Goal: Task Accomplishment & Management: Use online tool/utility

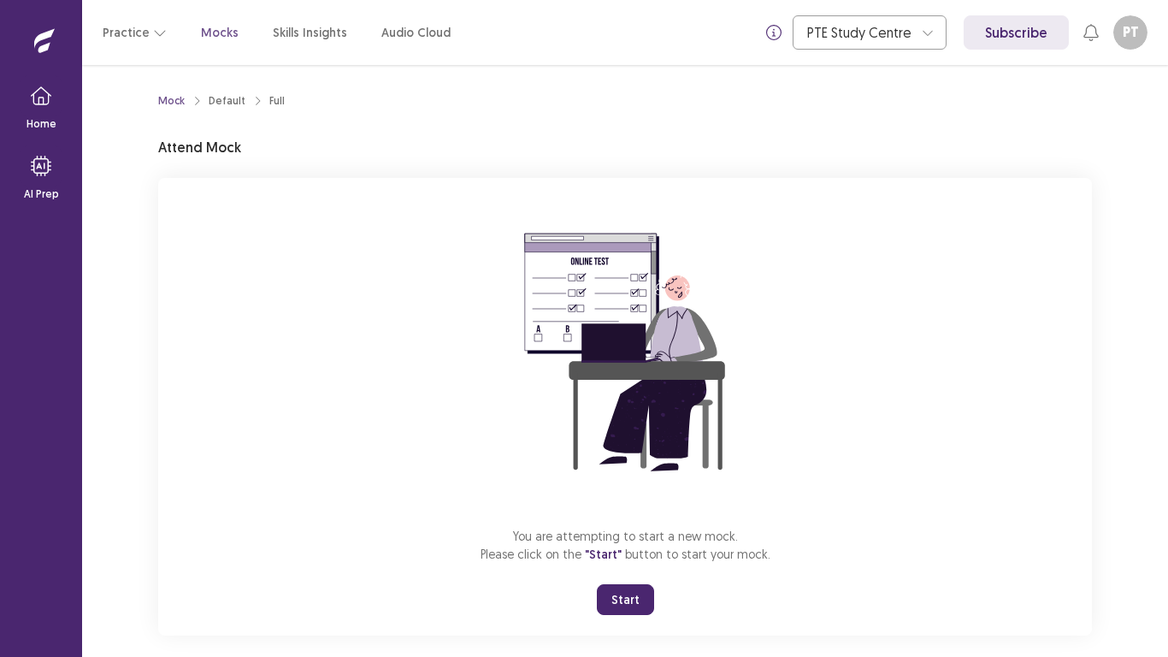
click at [626, 599] on button "Start" at bounding box center [625, 599] width 57 height 31
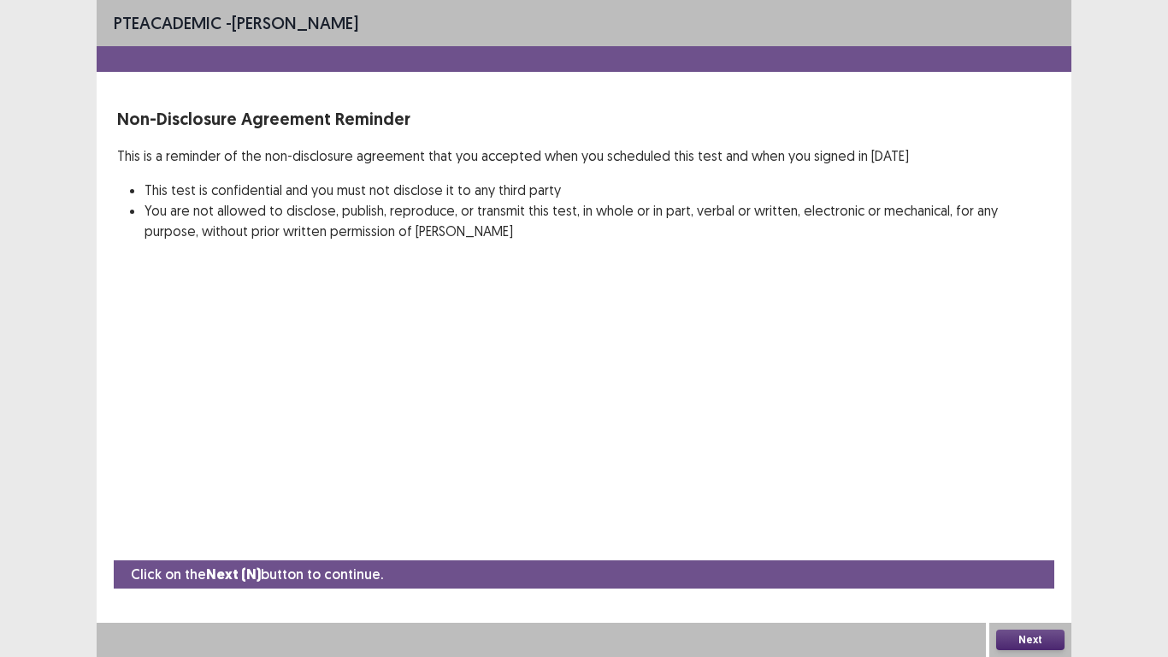
click at [344, 570] on p "Click on the Next (N) button to continue." at bounding box center [257, 574] width 252 height 21
click at [233, 568] on strong "Next (N)" at bounding box center [233, 574] width 55 height 18
click at [1034, 640] on button "Next" at bounding box center [1030, 640] width 68 height 21
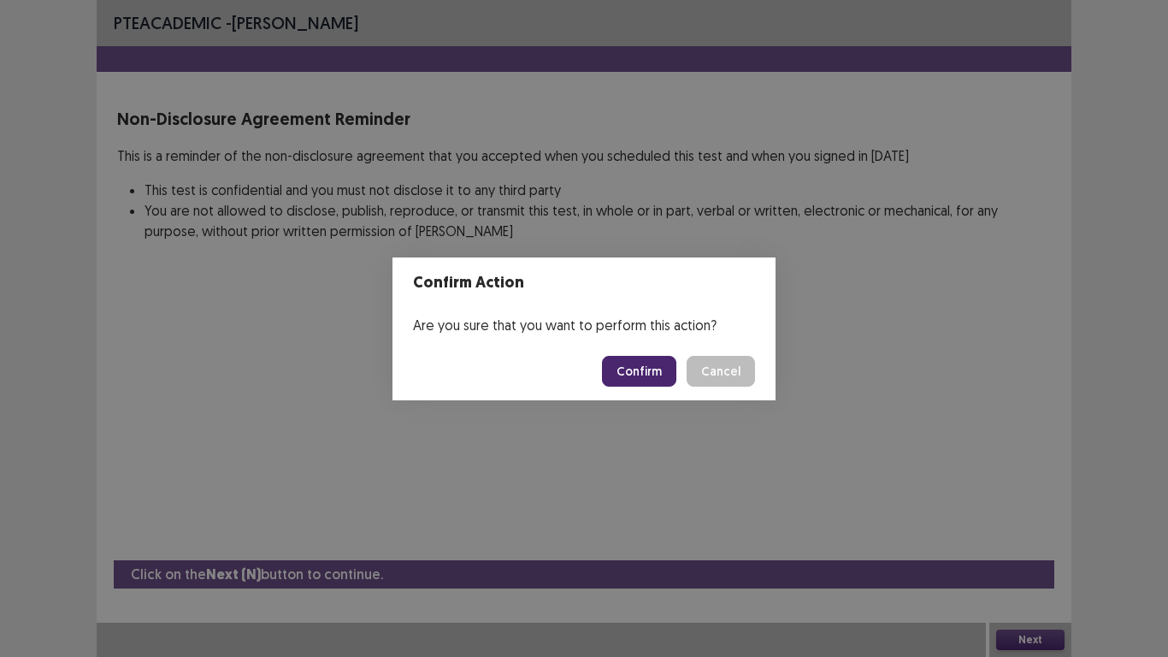
click at [575, 430] on div "Confirm Action Are you sure that you want to perform this action? Confirm Cancel" at bounding box center [584, 328] width 1168 height 657
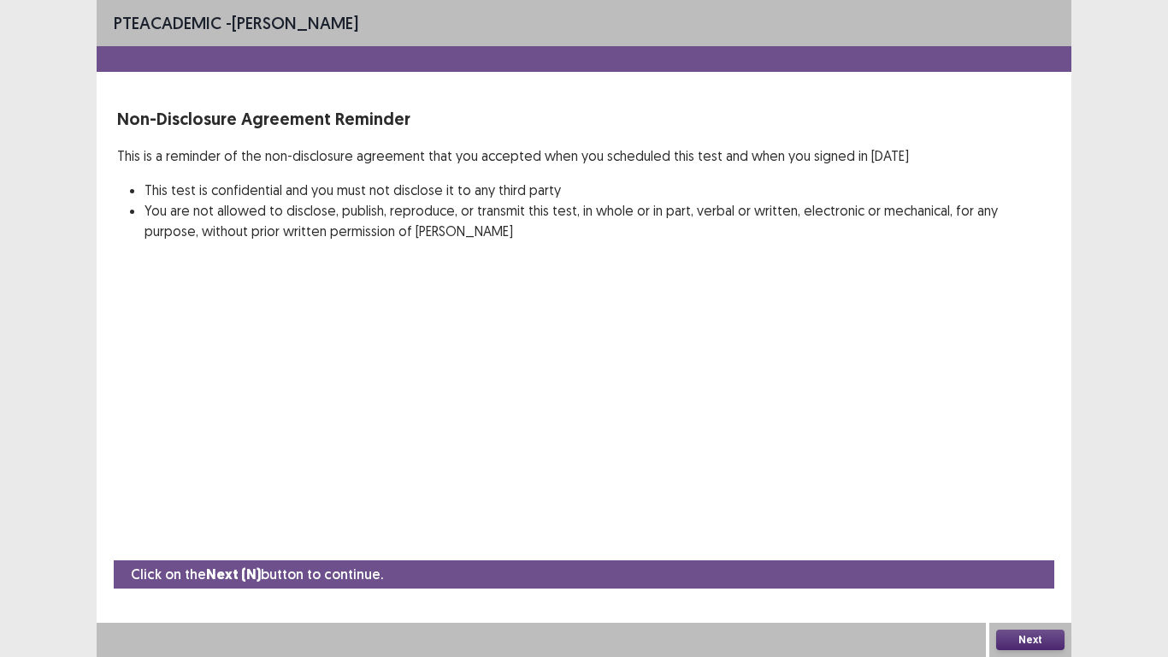
click at [231, 192] on li "This test is confidential and you must not disclose it to any third party" at bounding box center [598, 190] width 907 height 21
click at [236, 186] on li "This test is confidential and you must not disclose it to any third party" at bounding box center [598, 190] width 907 height 21
click at [429, 184] on li "This test is confidential and you must not disclose it to any third party" at bounding box center [598, 190] width 907 height 21
click at [1031, 638] on button "Next" at bounding box center [1030, 640] width 68 height 21
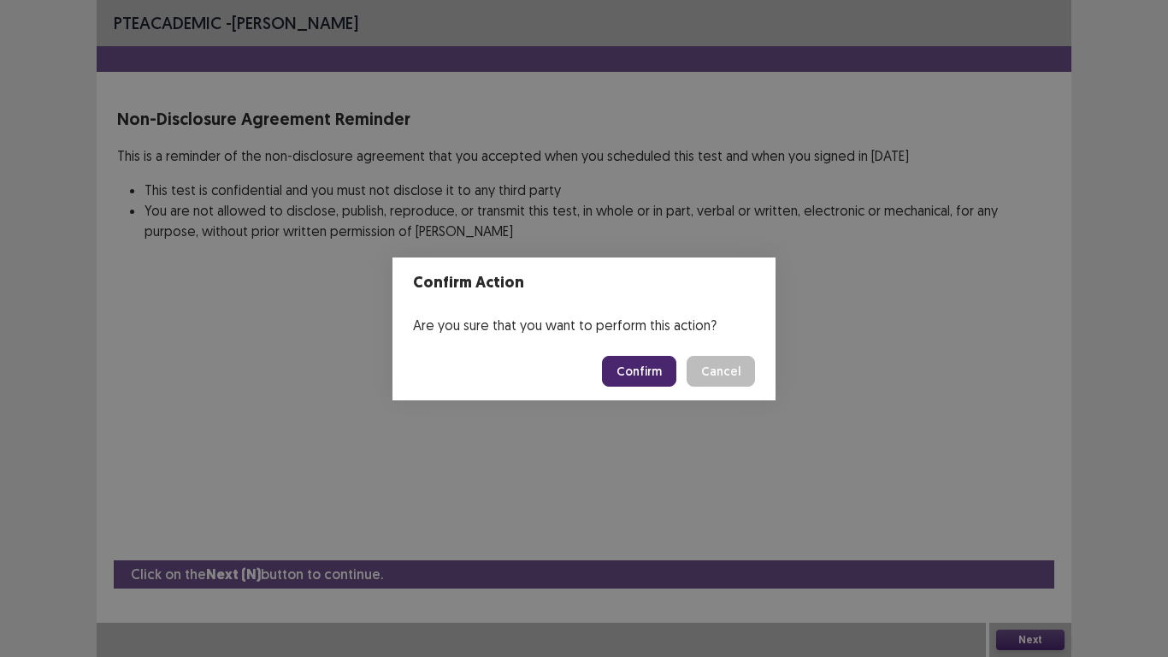
click at [659, 365] on button "Confirm" at bounding box center [639, 371] width 74 height 31
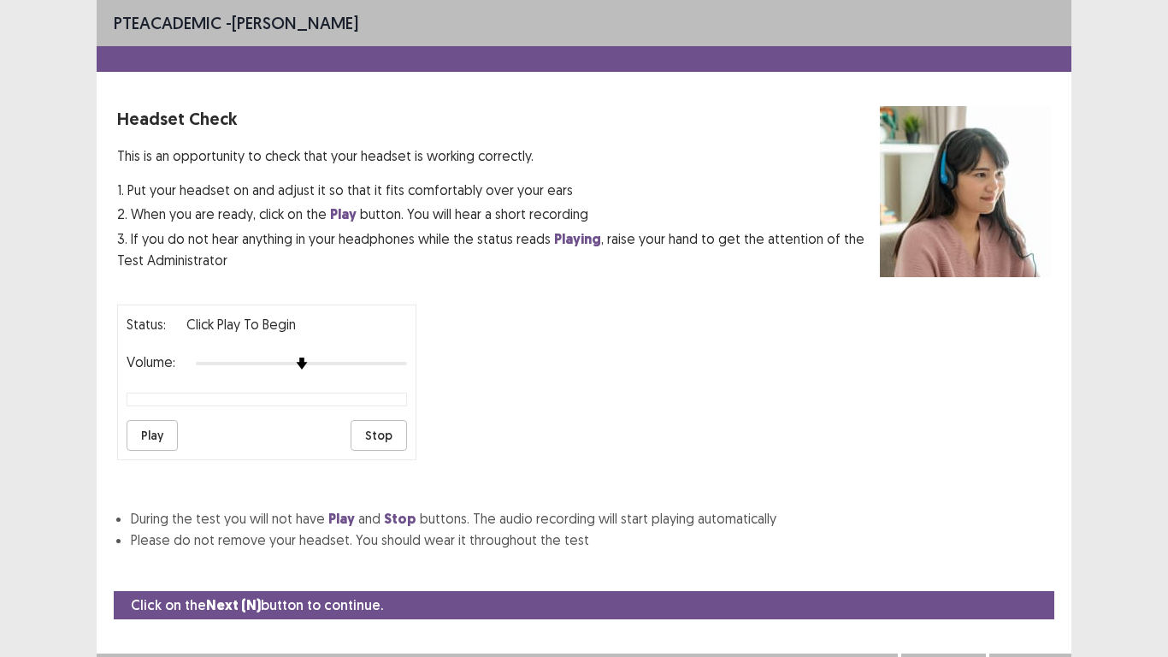
scroll to position [31, 0]
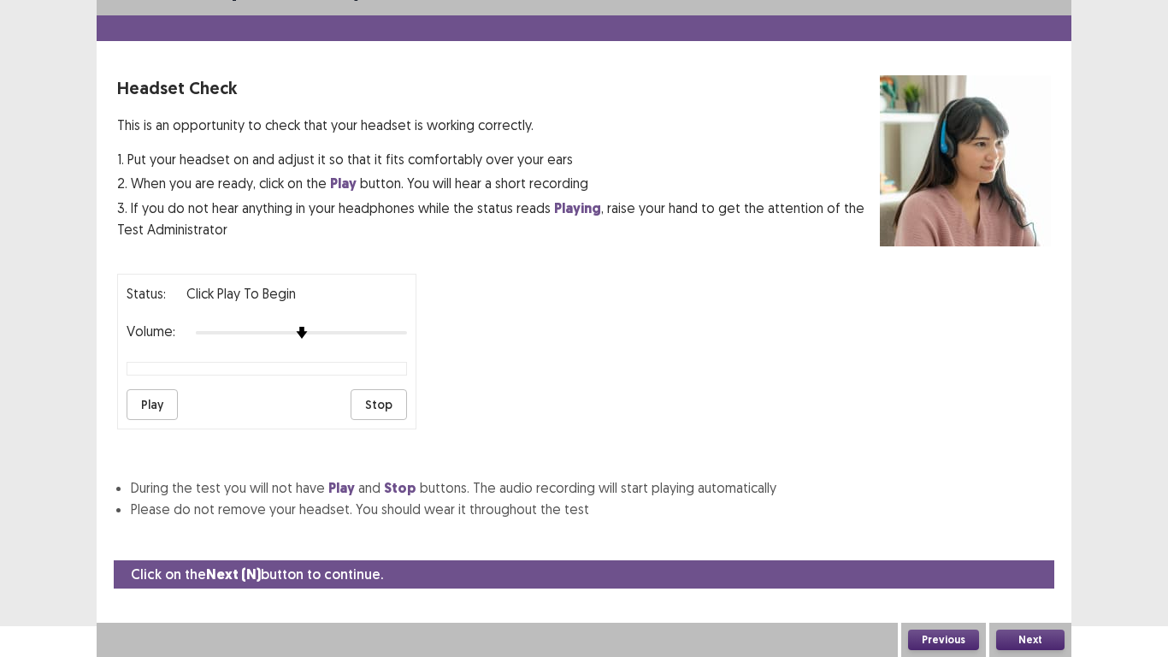
click at [158, 406] on button "Play" at bounding box center [152, 404] width 51 height 31
click at [1040, 630] on button "Next" at bounding box center [1030, 640] width 68 height 21
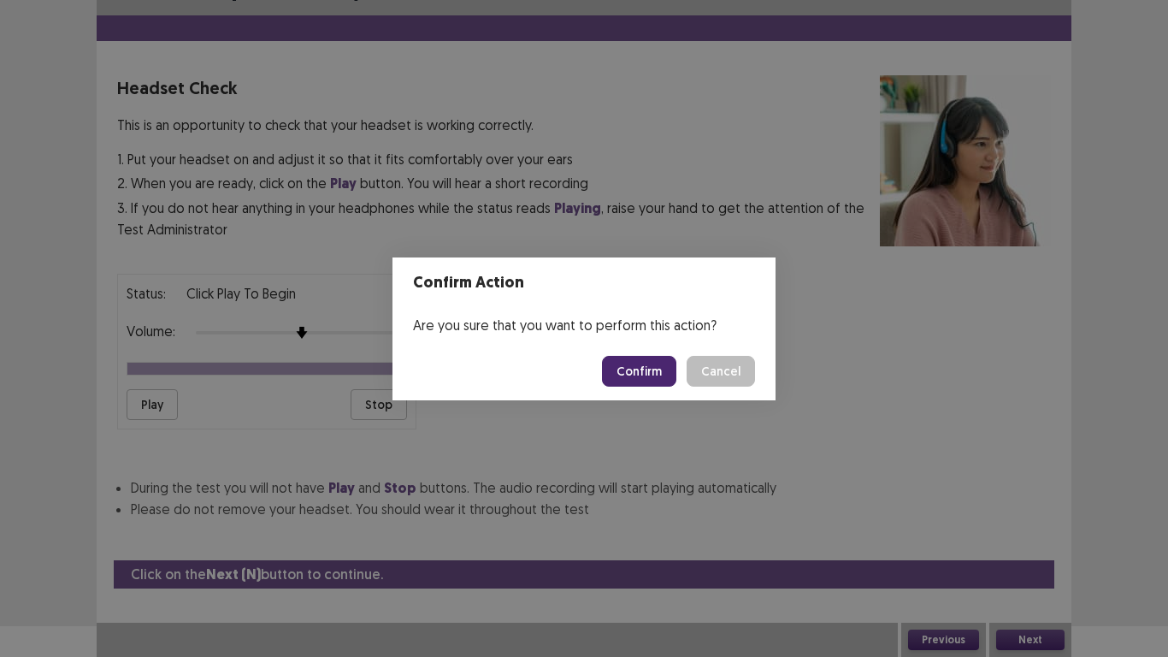
click at [643, 360] on button "Confirm" at bounding box center [639, 371] width 74 height 31
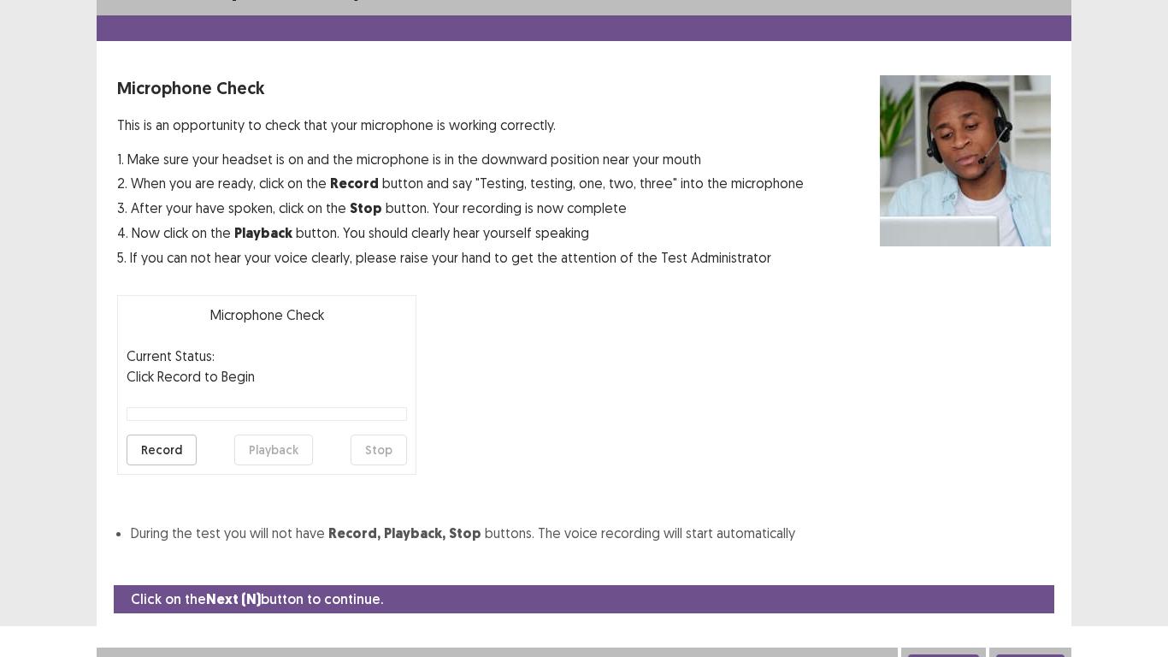
scroll to position [49, 0]
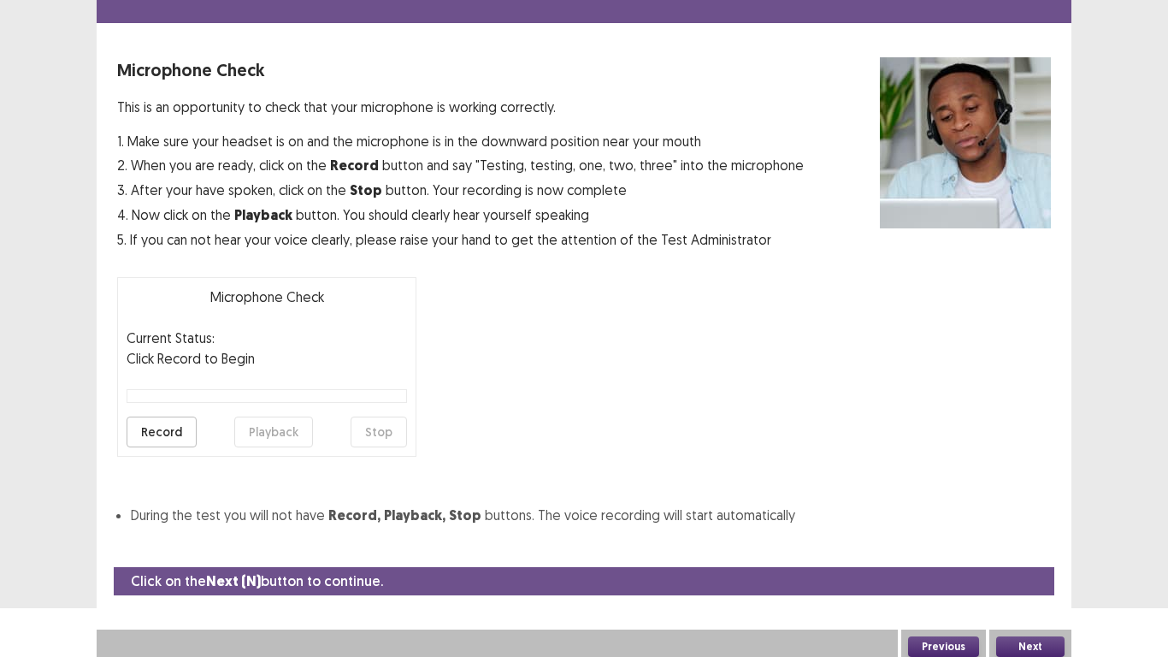
click at [162, 423] on button "Record" at bounding box center [162, 432] width 70 height 31
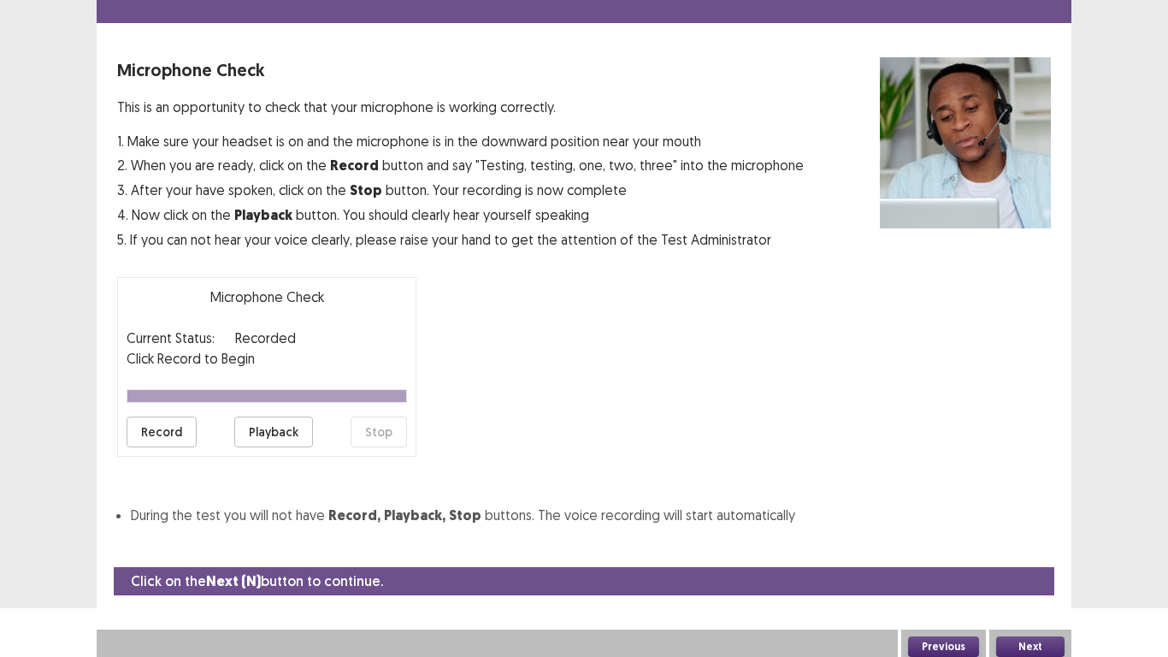
click at [298, 429] on button "Playback" at bounding box center [273, 432] width 79 height 31
click at [1037, 641] on button "Next" at bounding box center [1030, 646] width 68 height 21
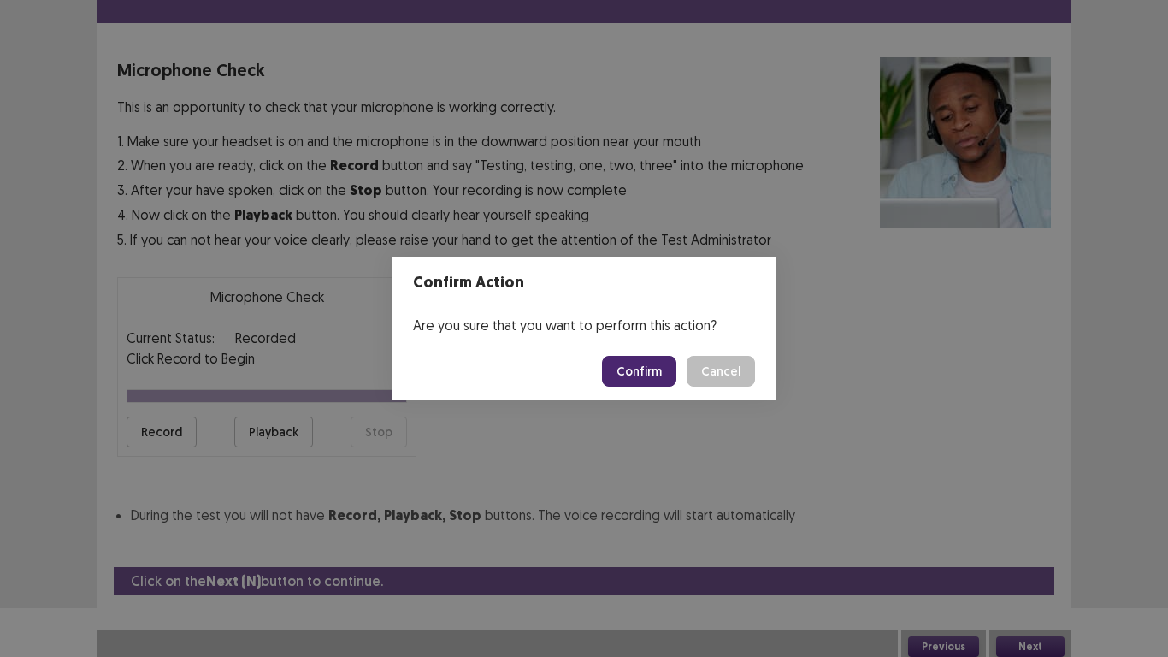
click at [652, 371] on button "Confirm" at bounding box center [639, 371] width 74 height 31
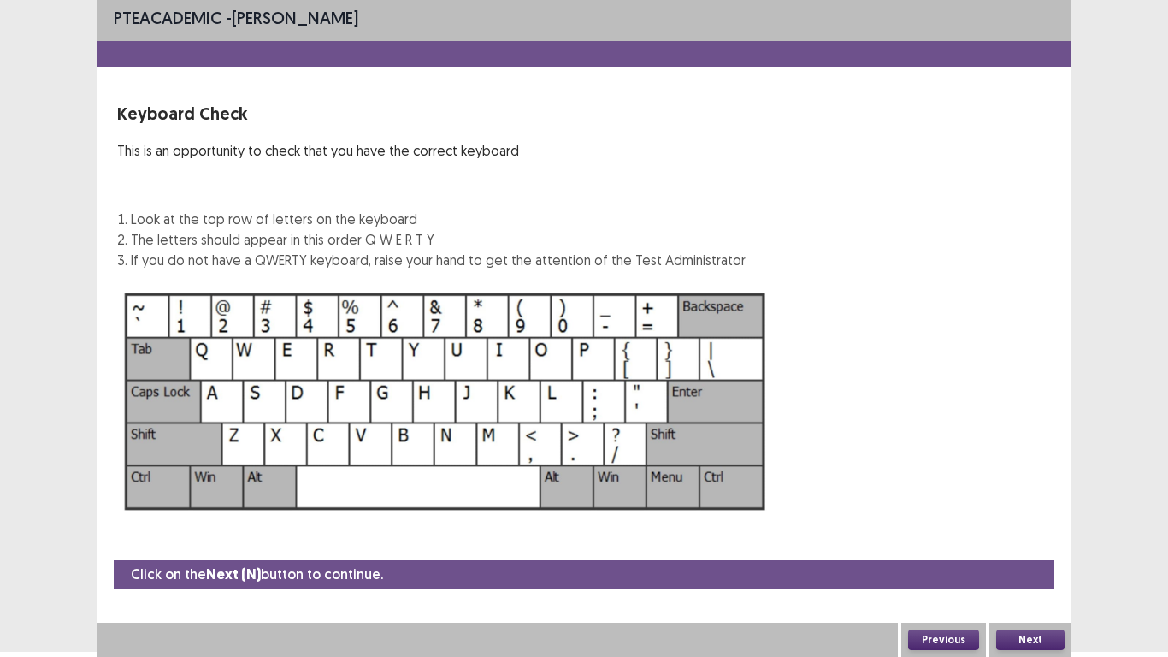
scroll to position [5, 0]
click at [948, 635] on button "Previous" at bounding box center [943, 640] width 71 height 21
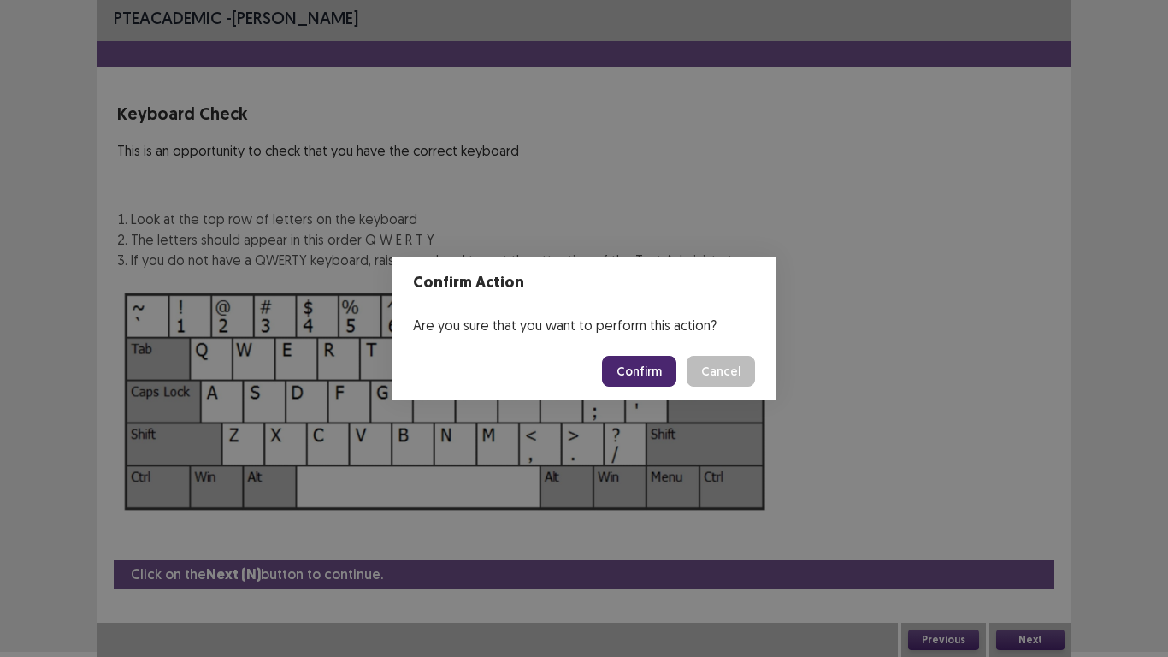
click at [930, 486] on div "Confirm Action Are you sure that you want to perform this action? Confirm Cancel" at bounding box center [584, 328] width 1168 height 657
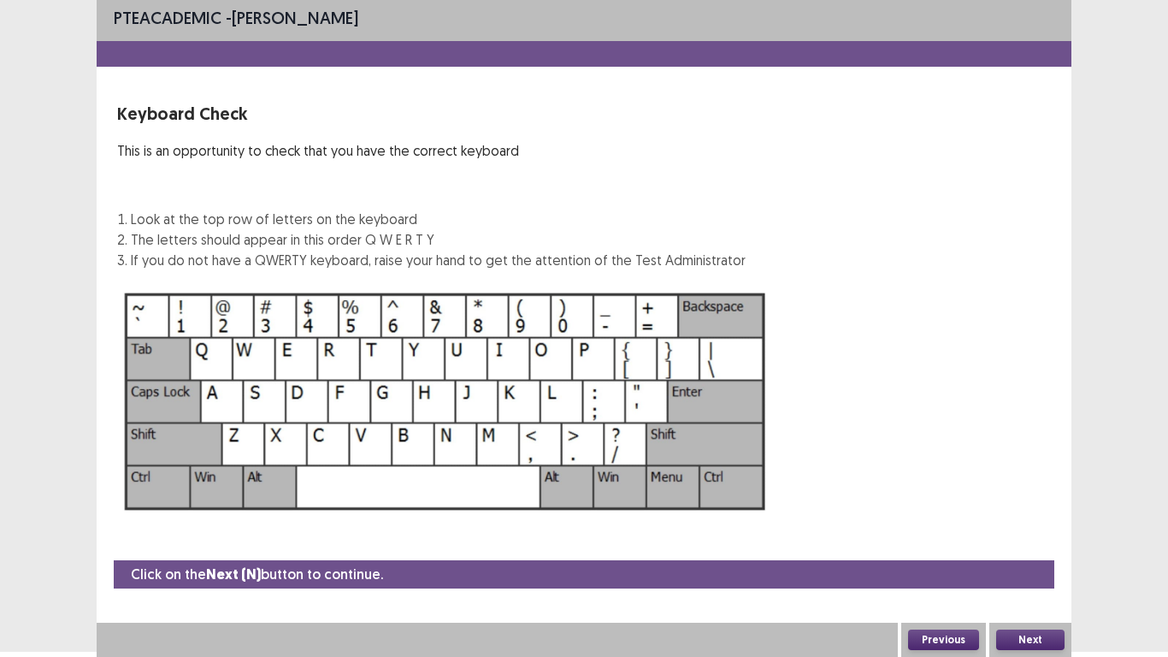
click at [1045, 633] on button "Next" at bounding box center [1030, 640] width 68 height 21
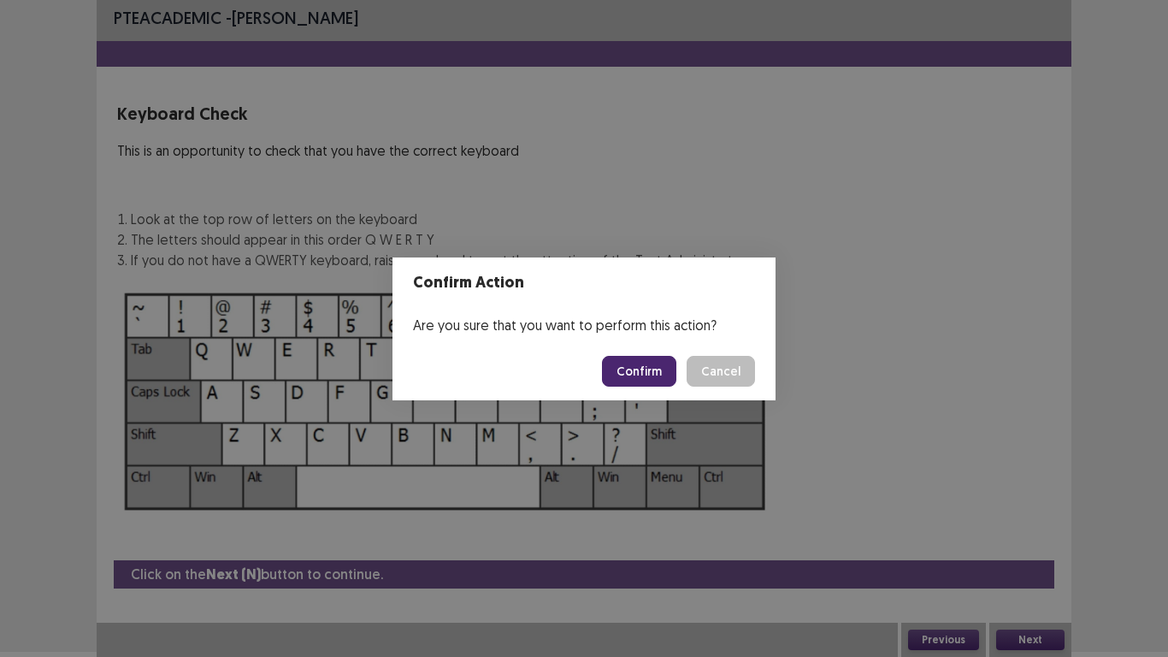
click at [662, 369] on button "Confirm" at bounding box center [639, 371] width 74 height 31
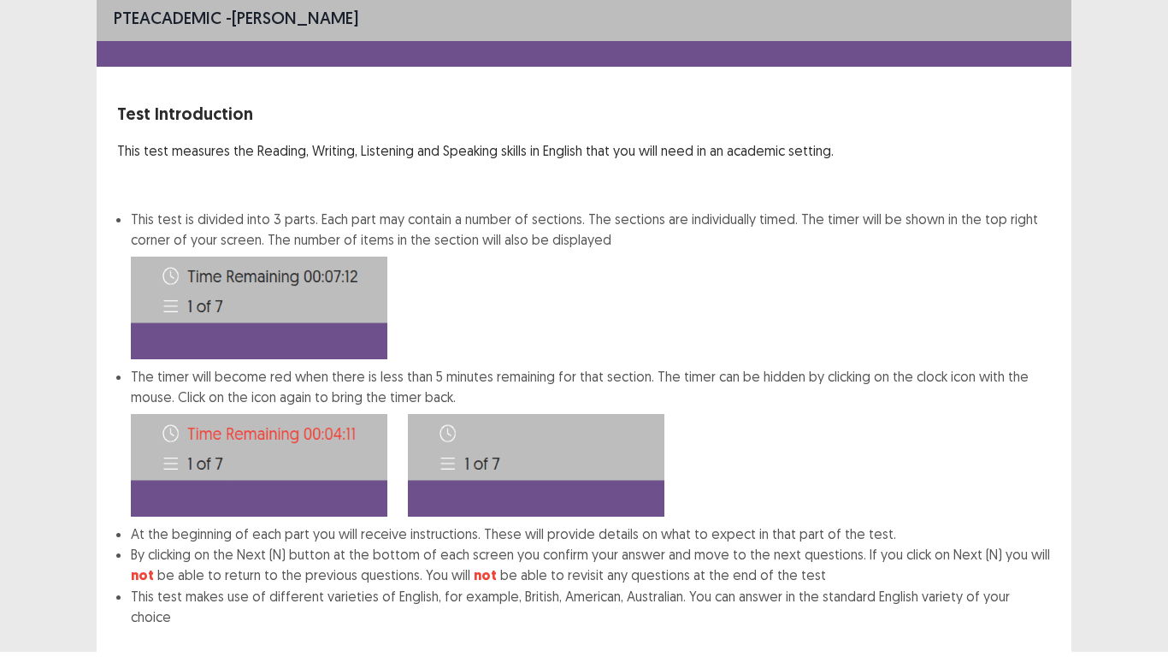
scroll to position [92, 0]
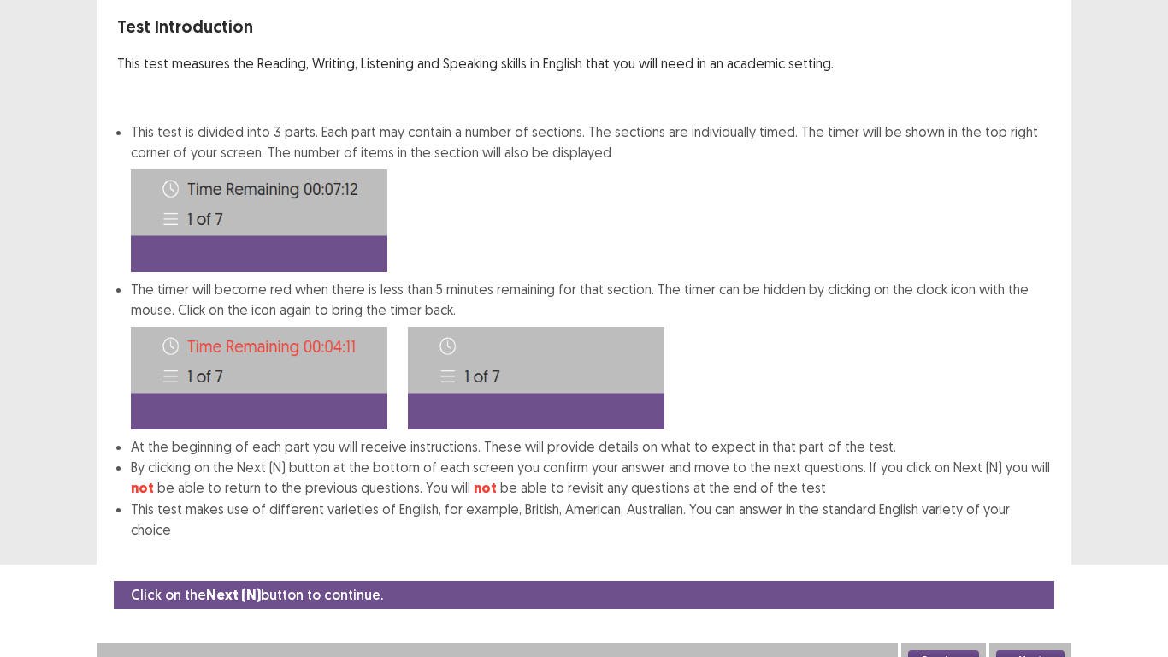
click at [1034, 650] on button "Next" at bounding box center [1030, 660] width 68 height 21
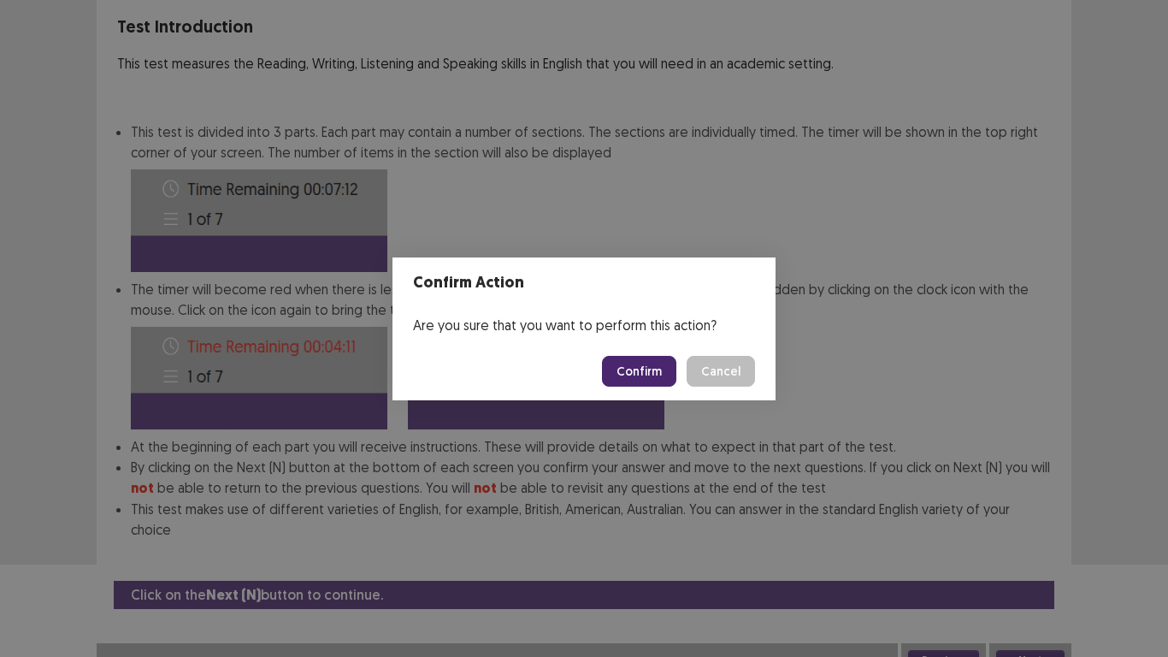
click at [653, 365] on button "Confirm" at bounding box center [639, 371] width 74 height 31
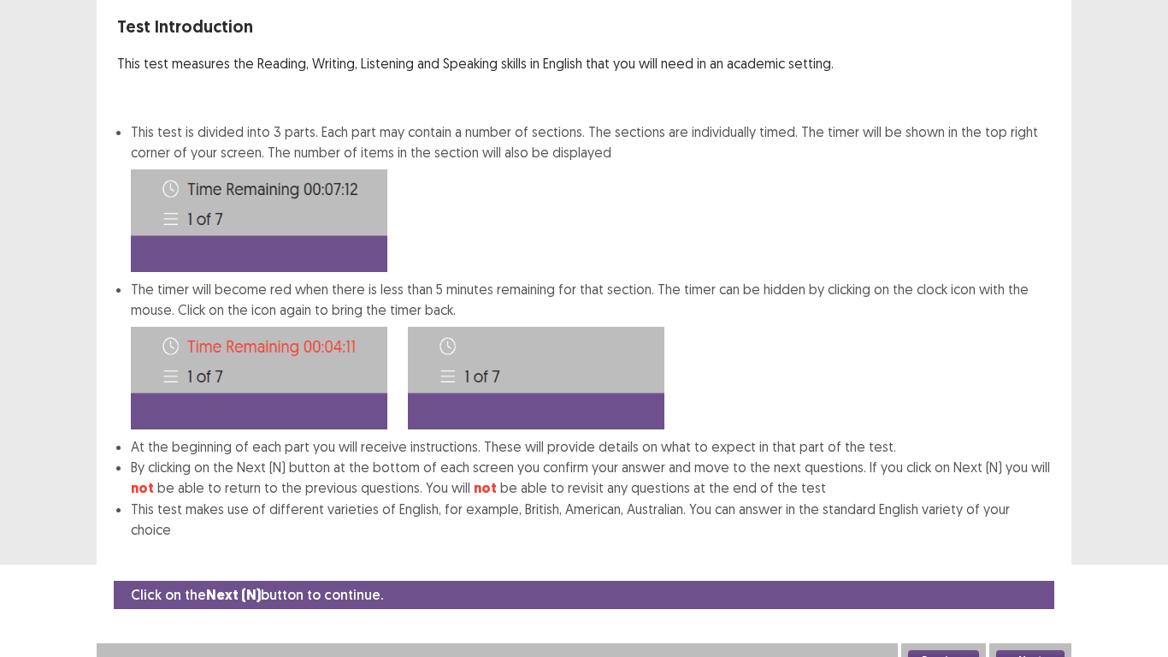
scroll to position [0, 0]
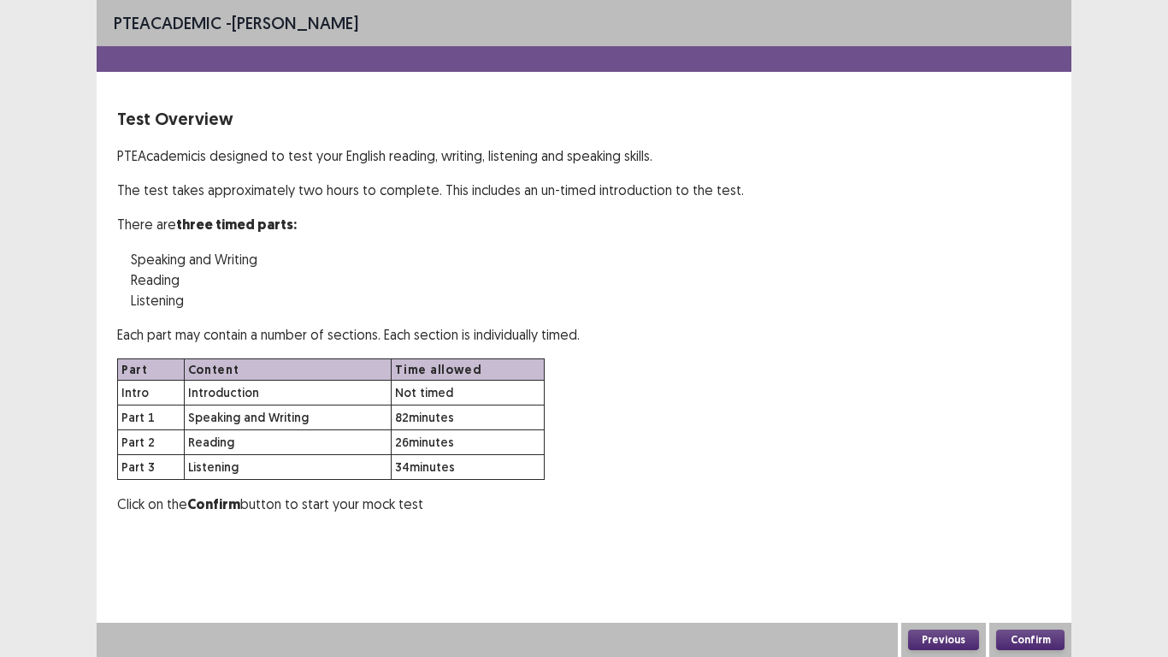
click at [1167, 8] on div "PTE academic - [PERSON_NAME] Test Overview PTE Academic is designed to test you…" at bounding box center [584, 328] width 1168 height 657
click at [935, 645] on button "Previous" at bounding box center [943, 640] width 71 height 21
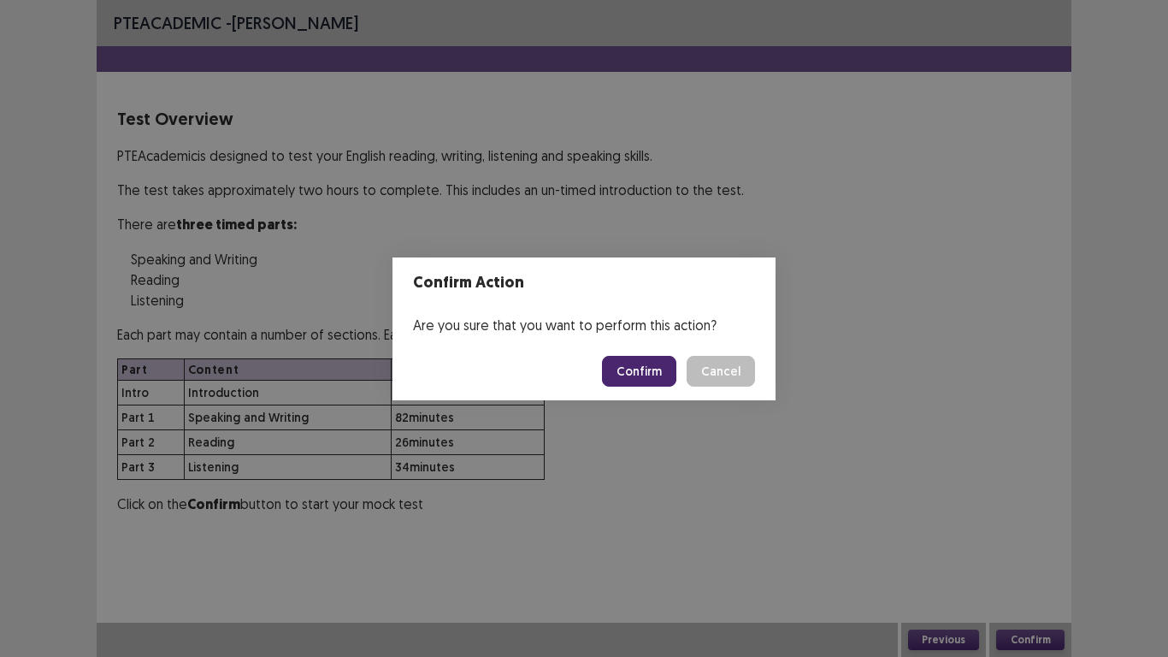
click at [645, 370] on button "Confirm" at bounding box center [639, 371] width 74 height 31
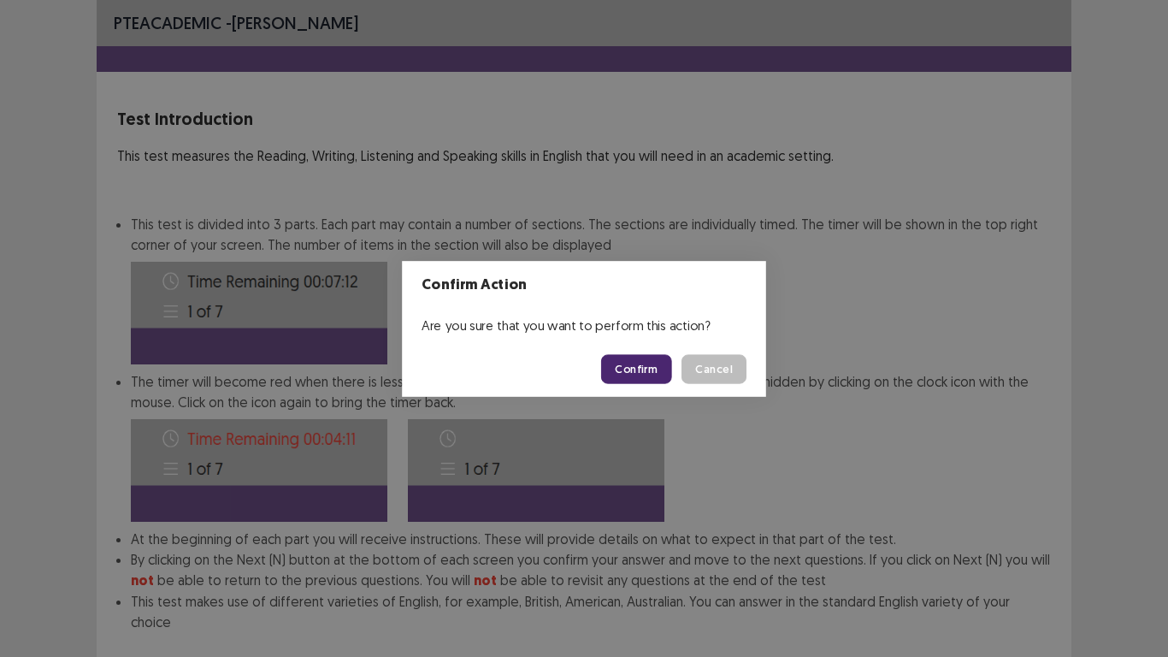
scroll to position [92, 0]
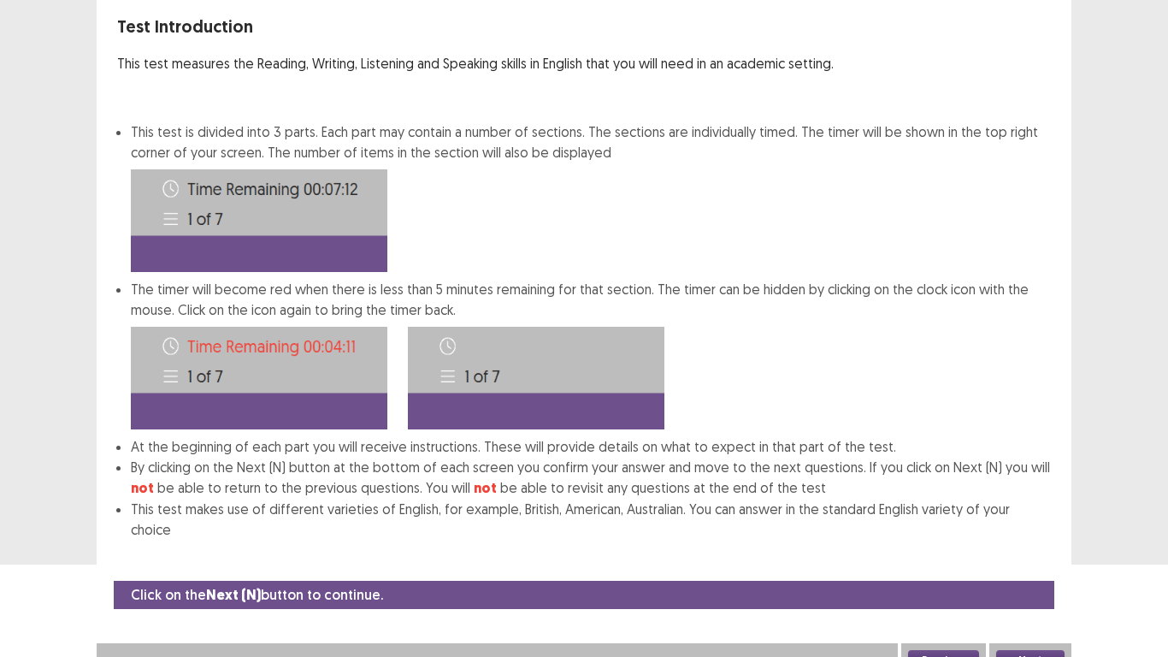
click at [938, 650] on button "Previous" at bounding box center [943, 660] width 71 height 21
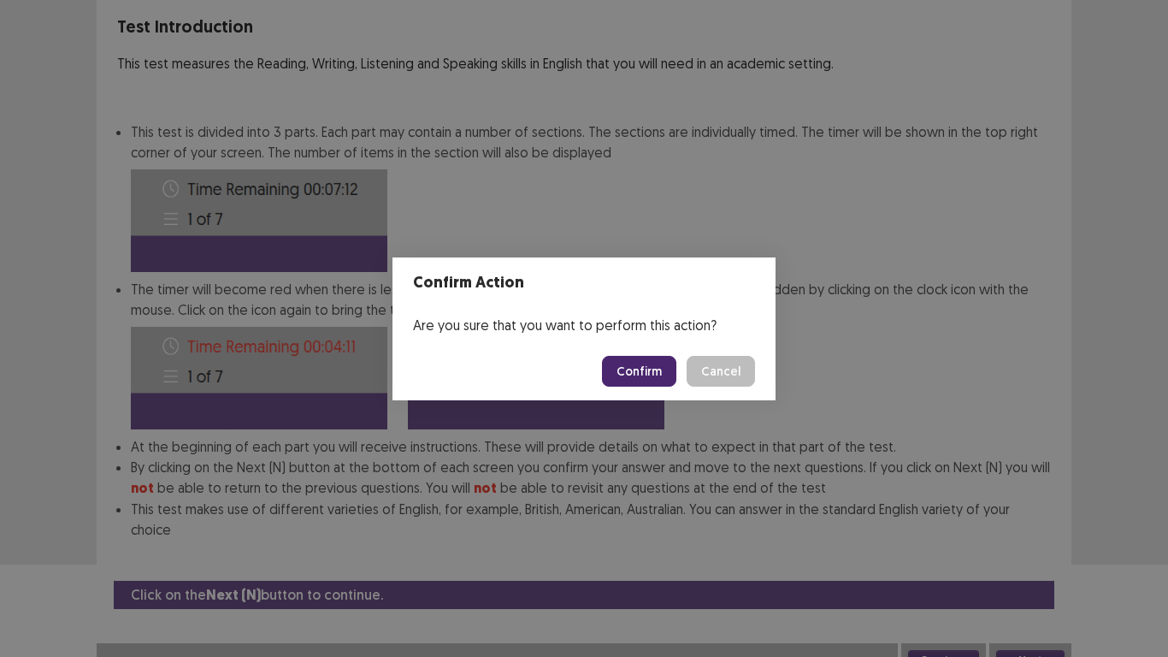
click at [658, 374] on button "Confirm" at bounding box center [639, 371] width 74 height 31
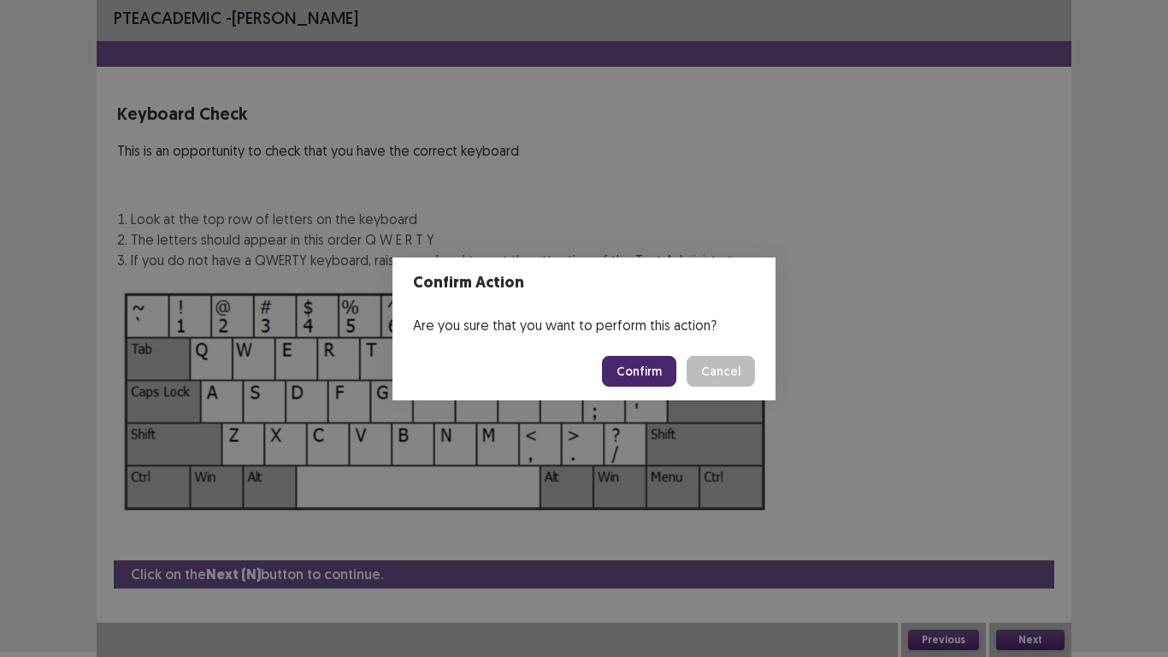
scroll to position [5, 0]
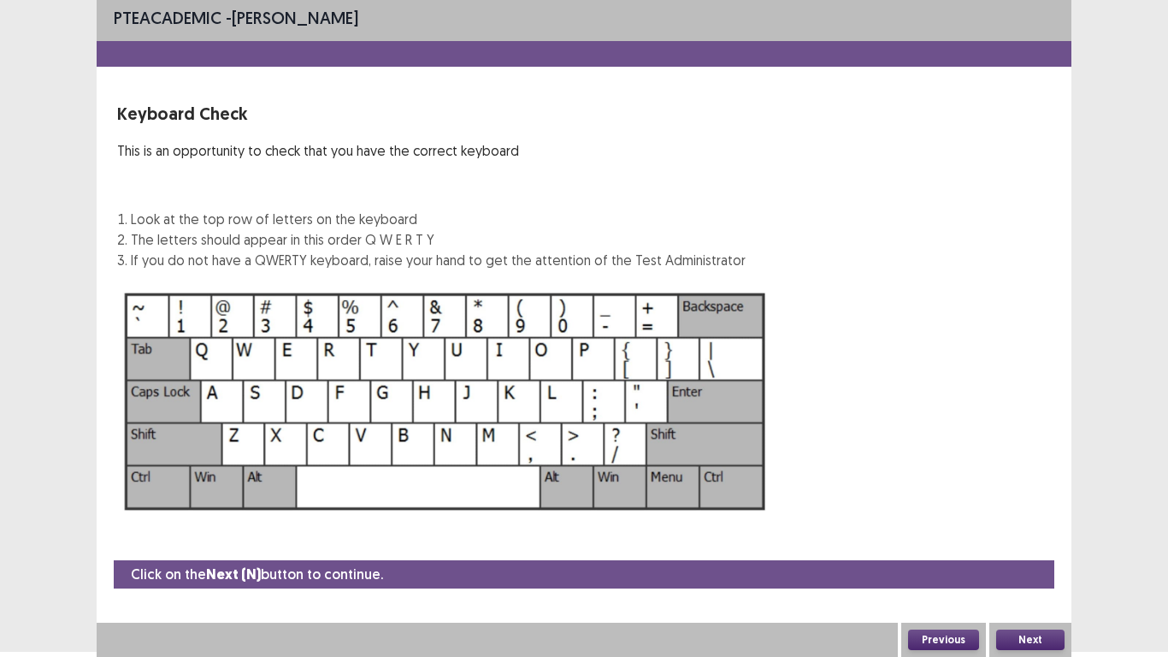
click at [950, 640] on button "Previous" at bounding box center [943, 640] width 71 height 21
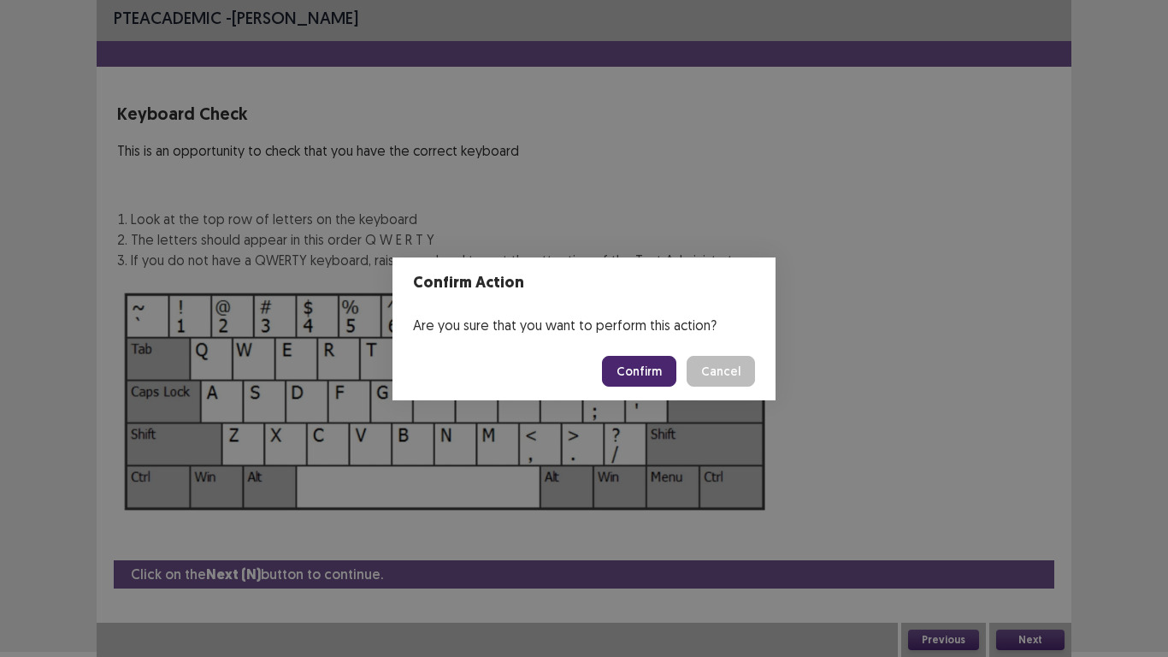
click at [656, 366] on button "Confirm" at bounding box center [639, 371] width 74 height 31
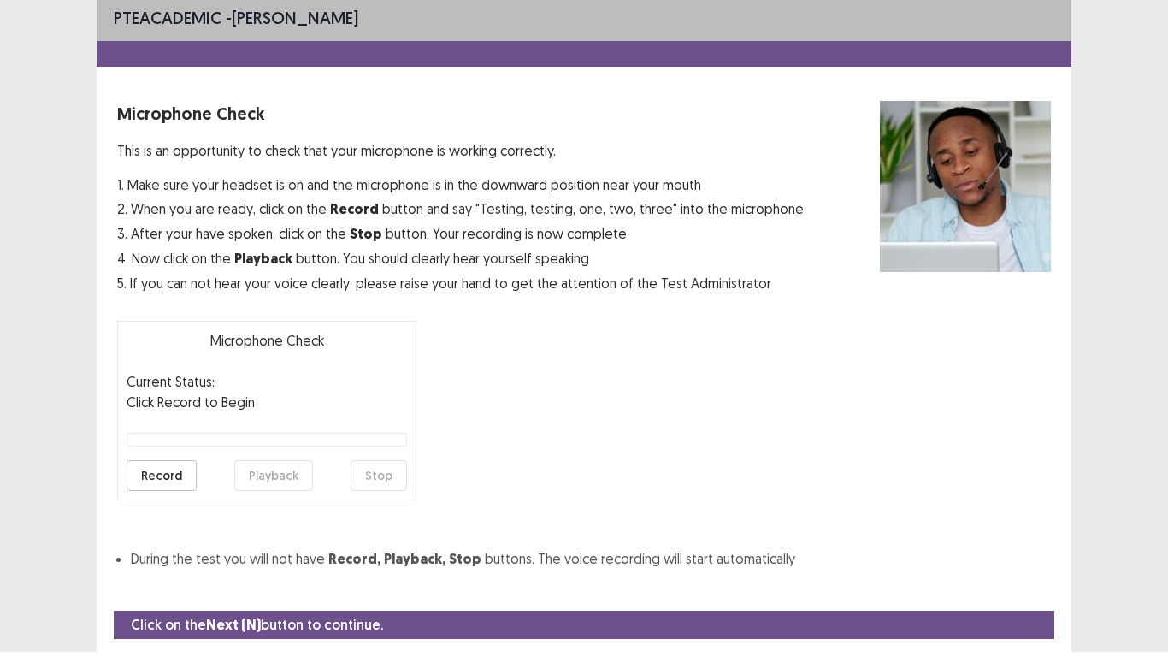
scroll to position [56, 0]
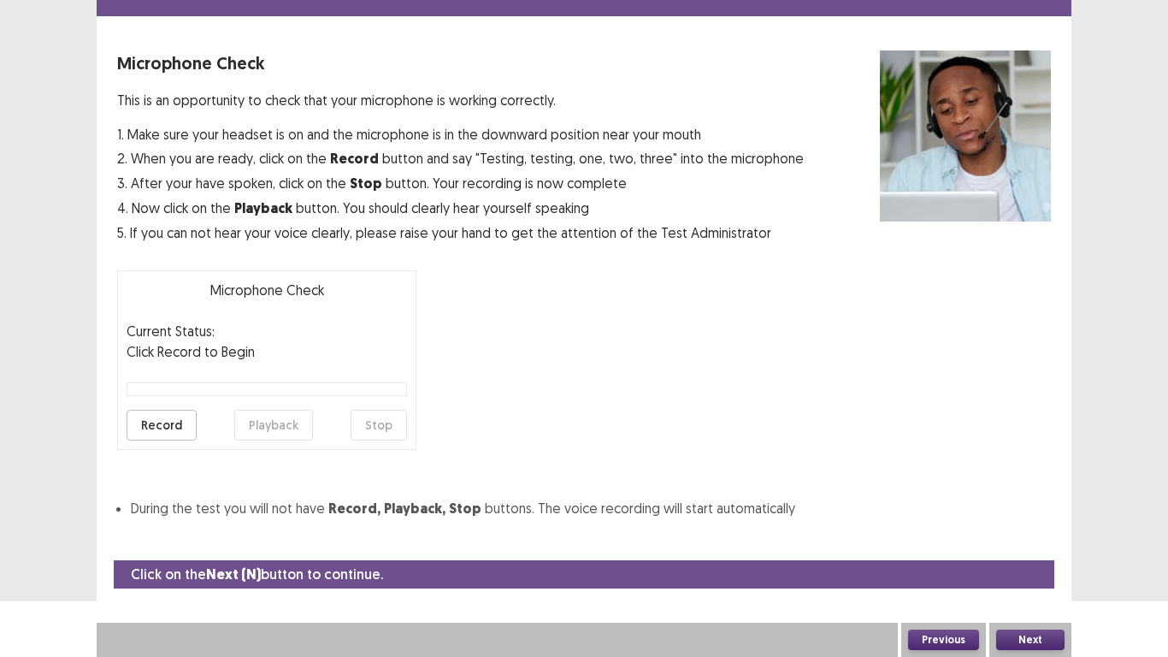
click at [938, 643] on button "Previous" at bounding box center [943, 640] width 71 height 21
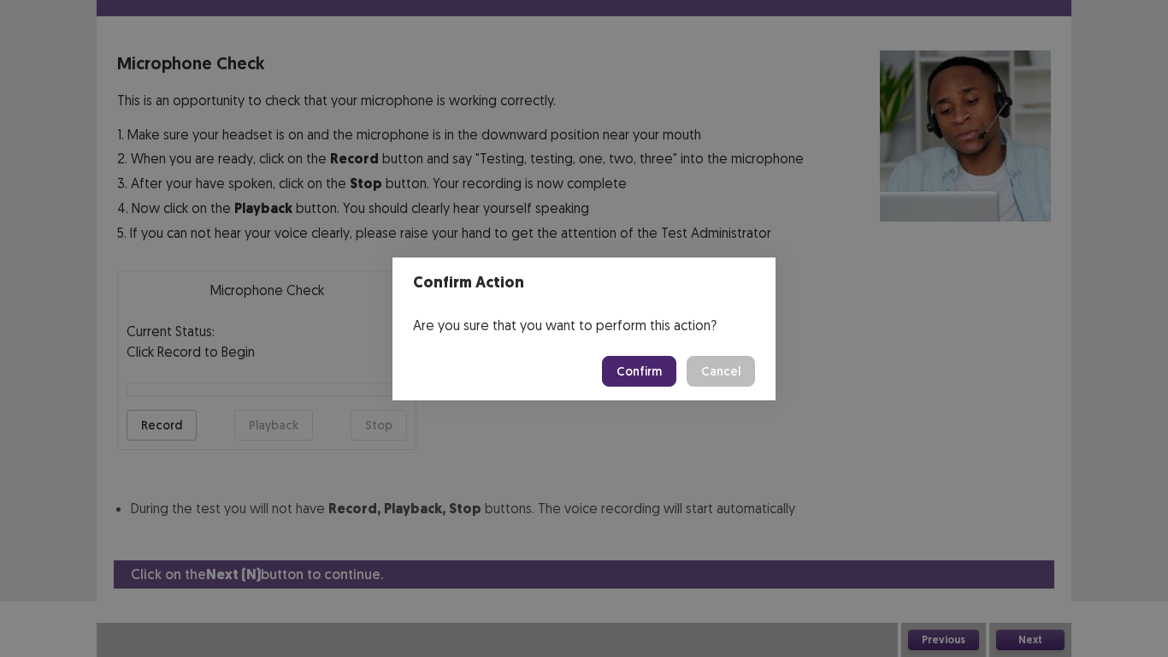
click at [659, 359] on button "Confirm" at bounding box center [639, 371] width 74 height 31
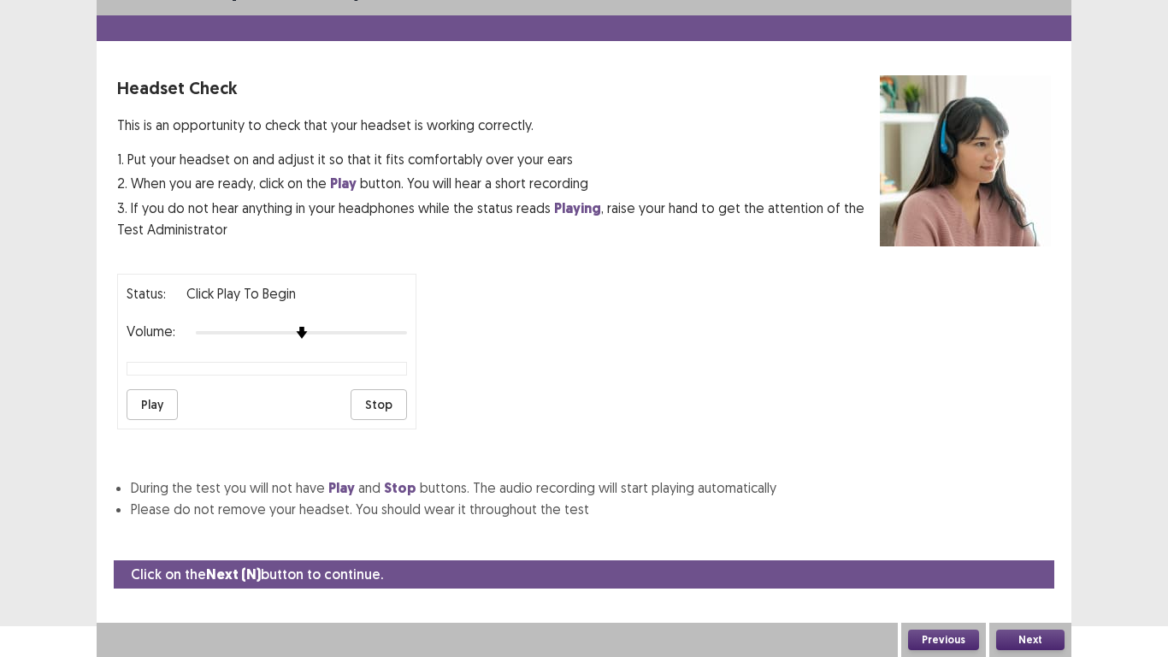
scroll to position [31, 0]
click at [934, 636] on button "Previous" at bounding box center [943, 640] width 71 height 21
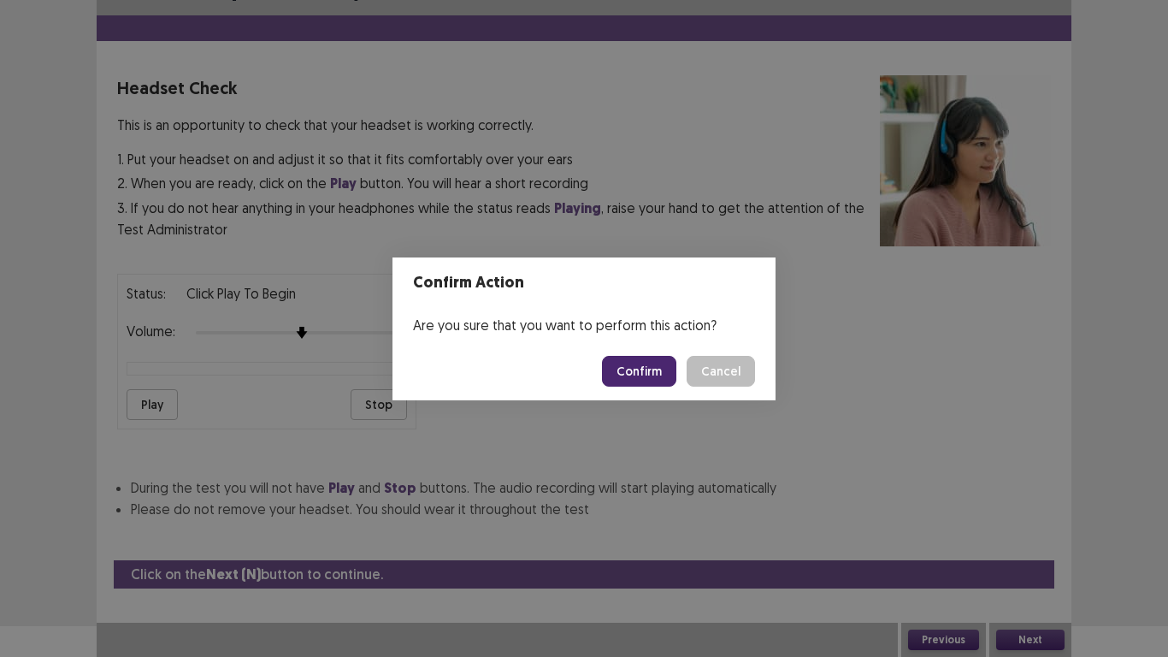
click at [661, 376] on button "Confirm" at bounding box center [639, 371] width 74 height 31
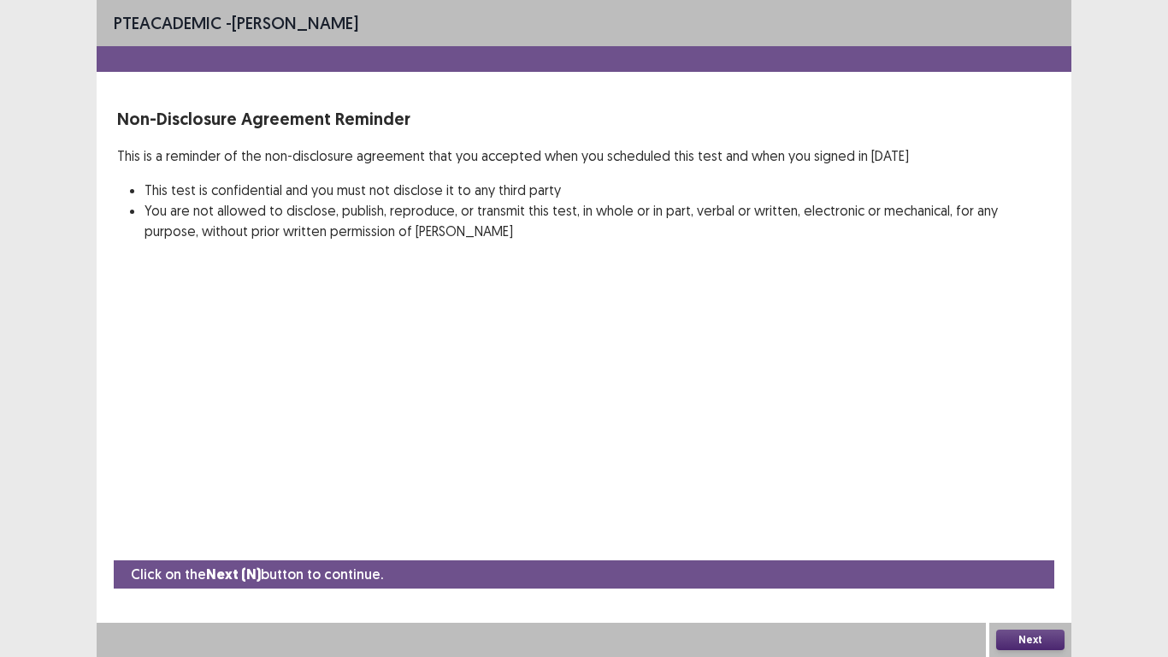
scroll to position [0, 0]
click at [1029, 641] on button "Next" at bounding box center [1030, 640] width 68 height 21
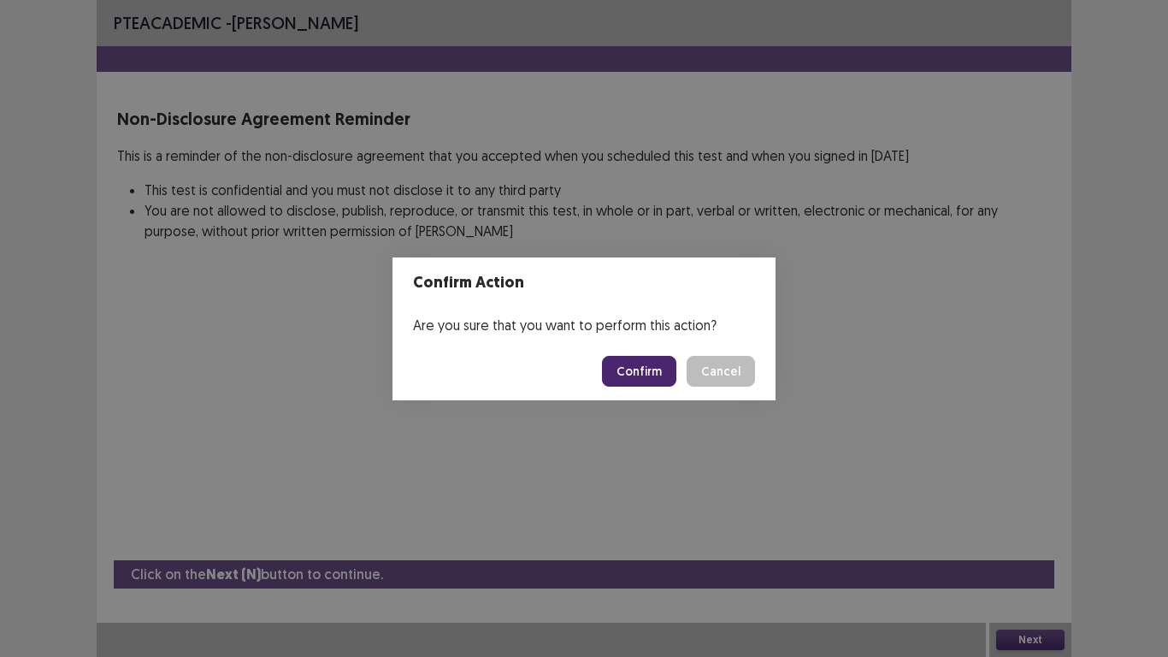
click at [641, 365] on button "Confirm" at bounding box center [639, 371] width 74 height 31
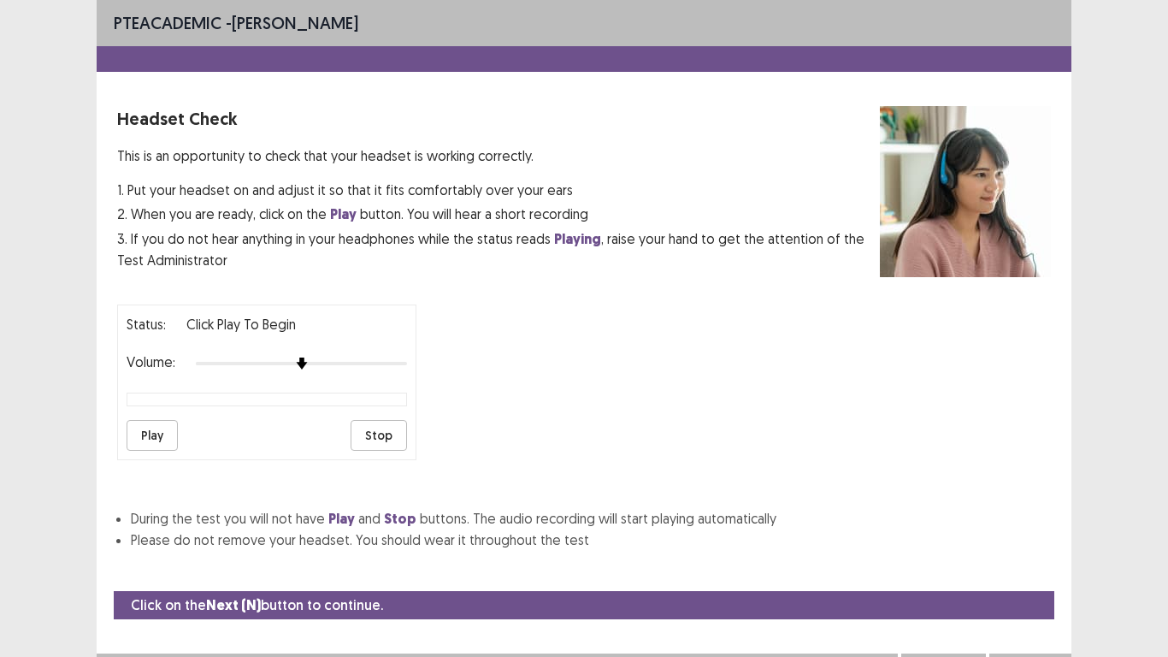
scroll to position [31, 0]
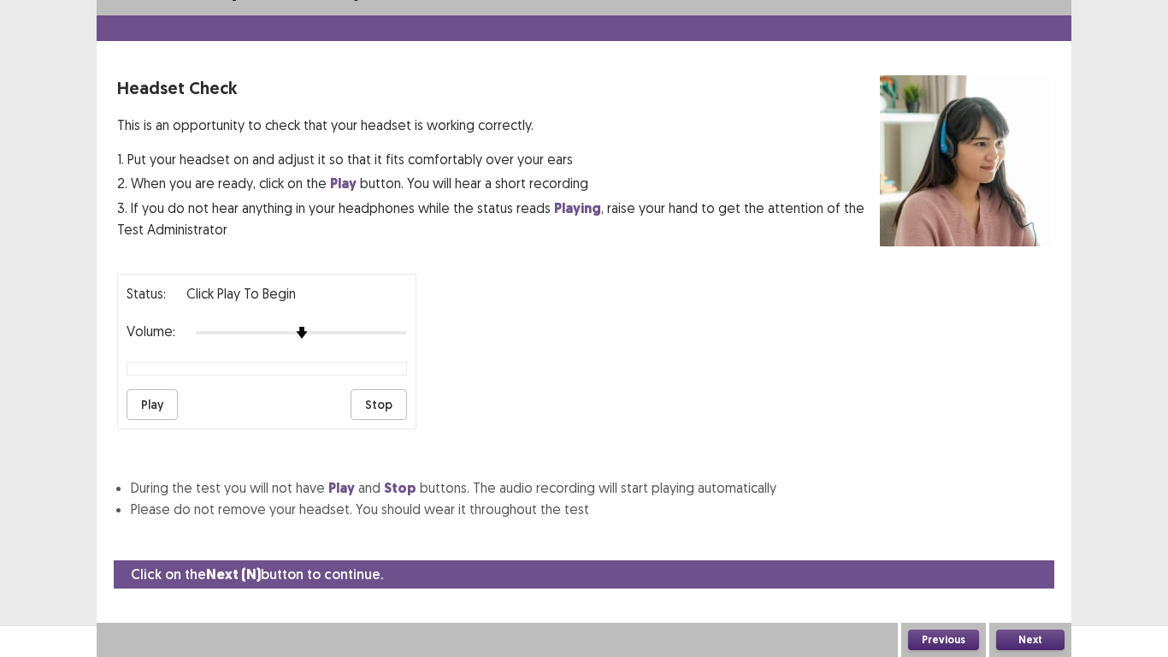
click at [948, 634] on button "Previous" at bounding box center [943, 640] width 71 height 21
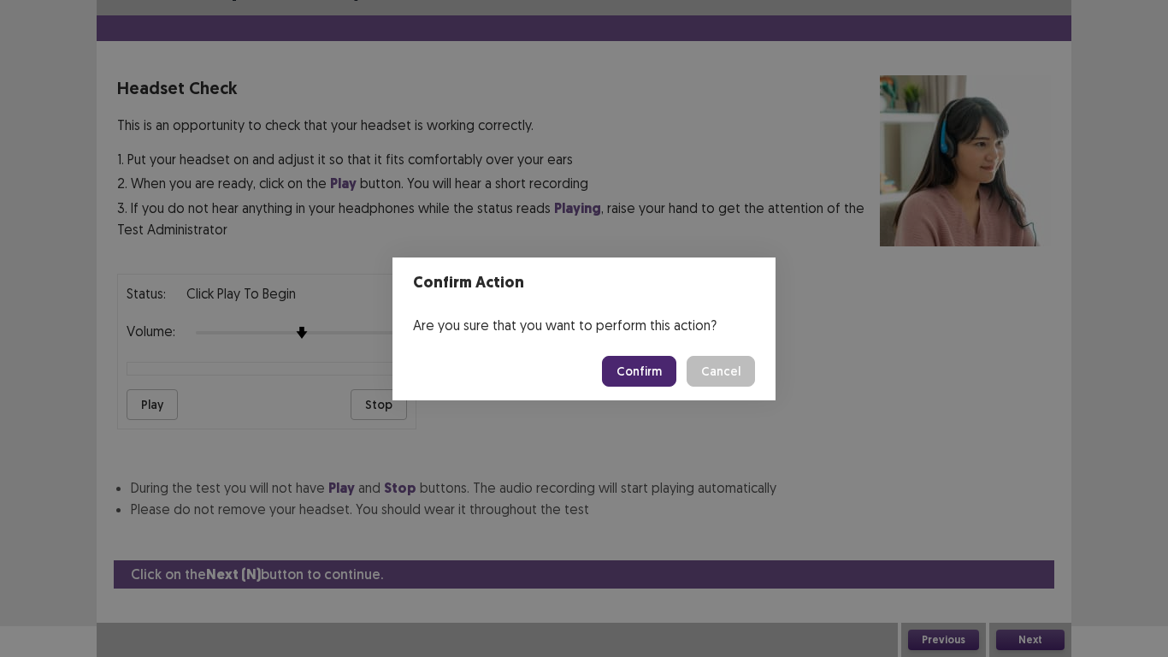
click at [652, 375] on button "Confirm" at bounding box center [639, 371] width 74 height 31
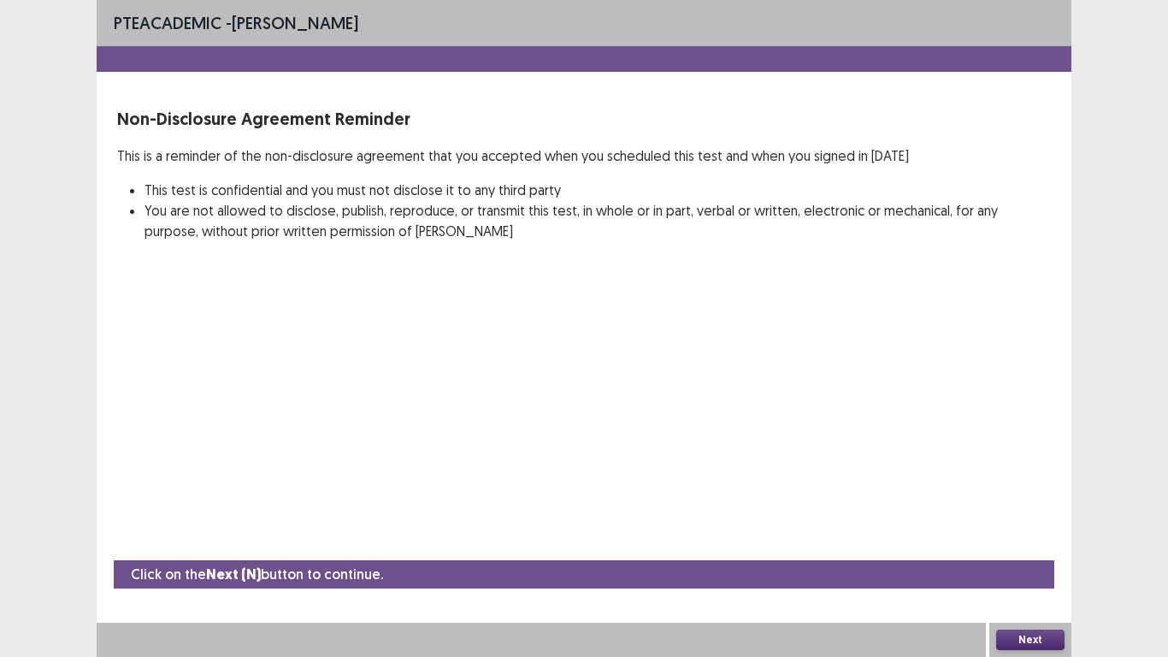
scroll to position [0, 0]
click at [1007, 637] on button "Next" at bounding box center [1030, 640] width 68 height 21
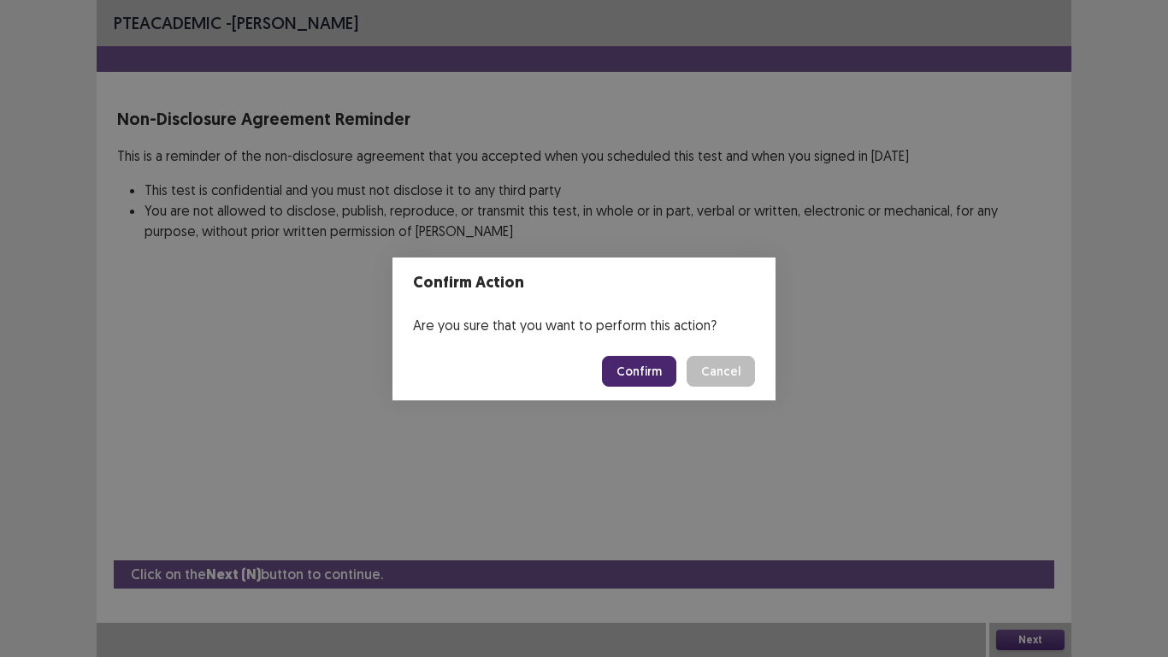
click at [623, 375] on button "Confirm" at bounding box center [639, 371] width 74 height 31
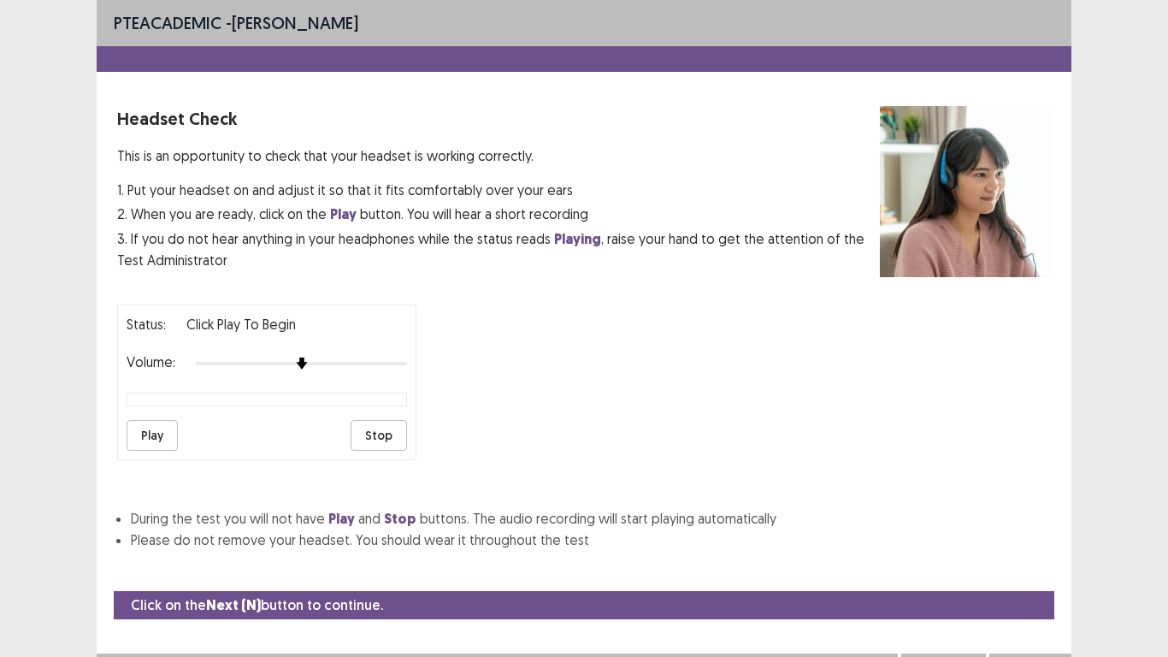
scroll to position [31, 0]
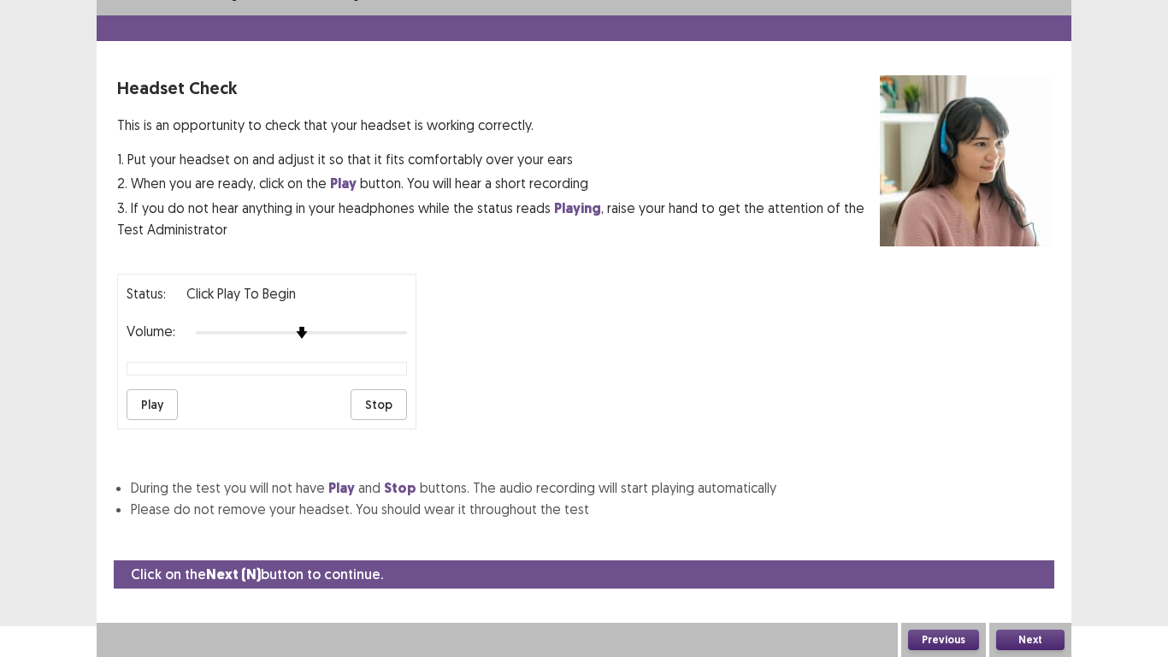
click at [962, 641] on button "Previous" at bounding box center [943, 640] width 71 height 21
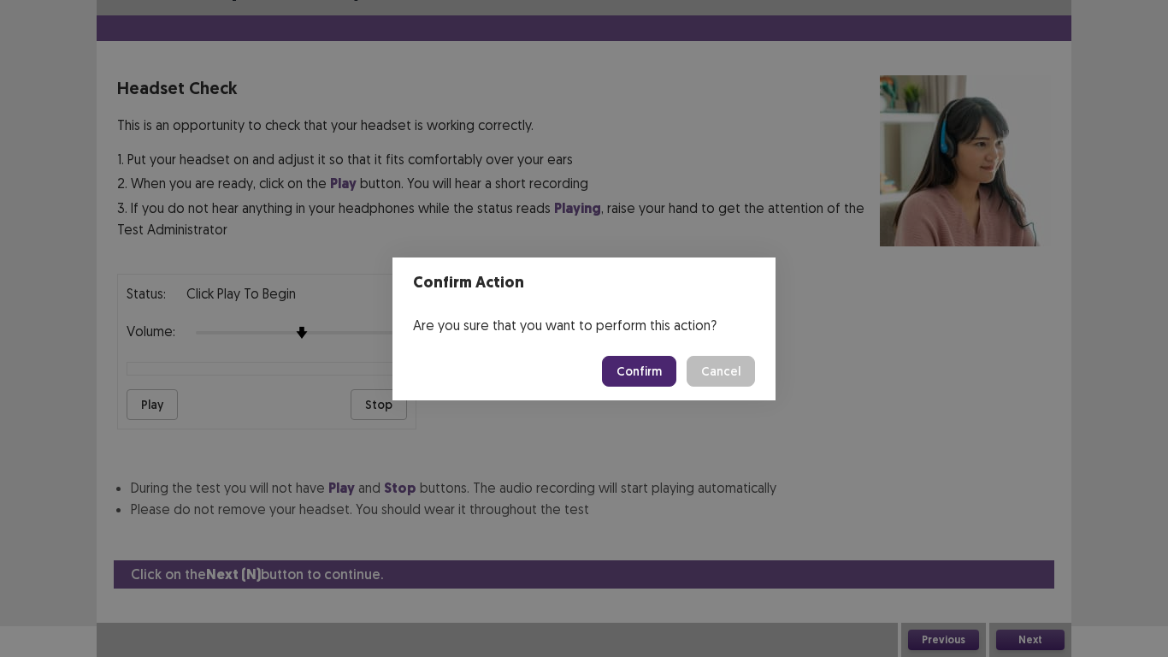
click at [645, 364] on button "Confirm" at bounding box center [639, 371] width 74 height 31
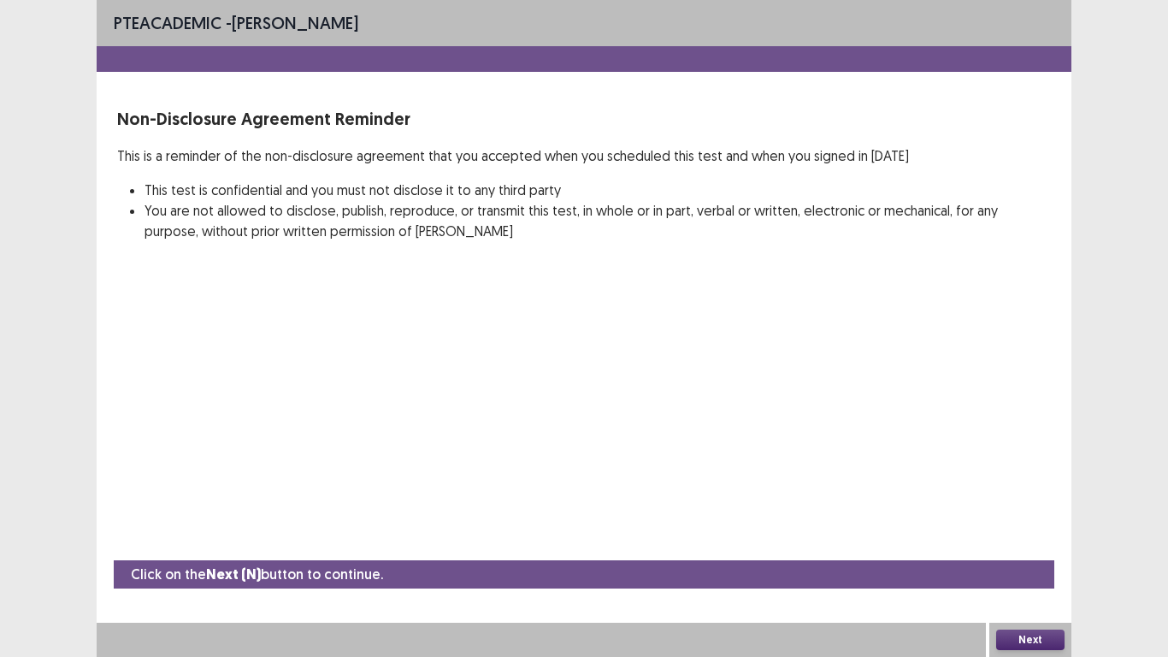
click at [1021, 631] on button "Next" at bounding box center [1030, 640] width 68 height 21
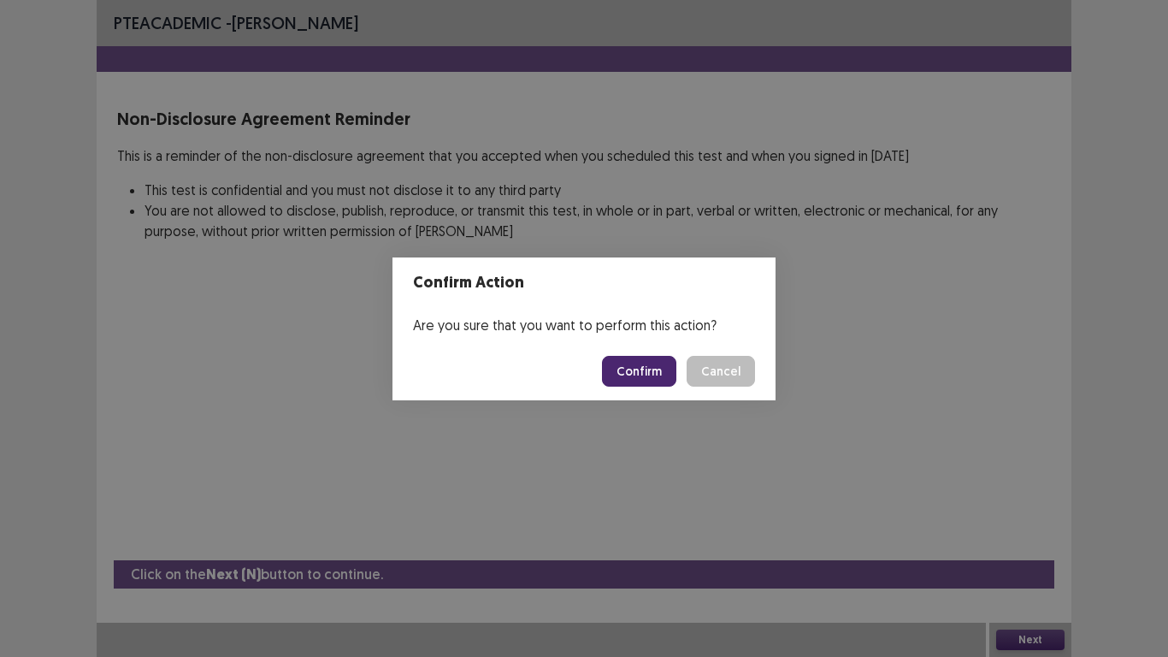
click at [658, 372] on button "Confirm" at bounding box center [639, 371] width 74 height 31
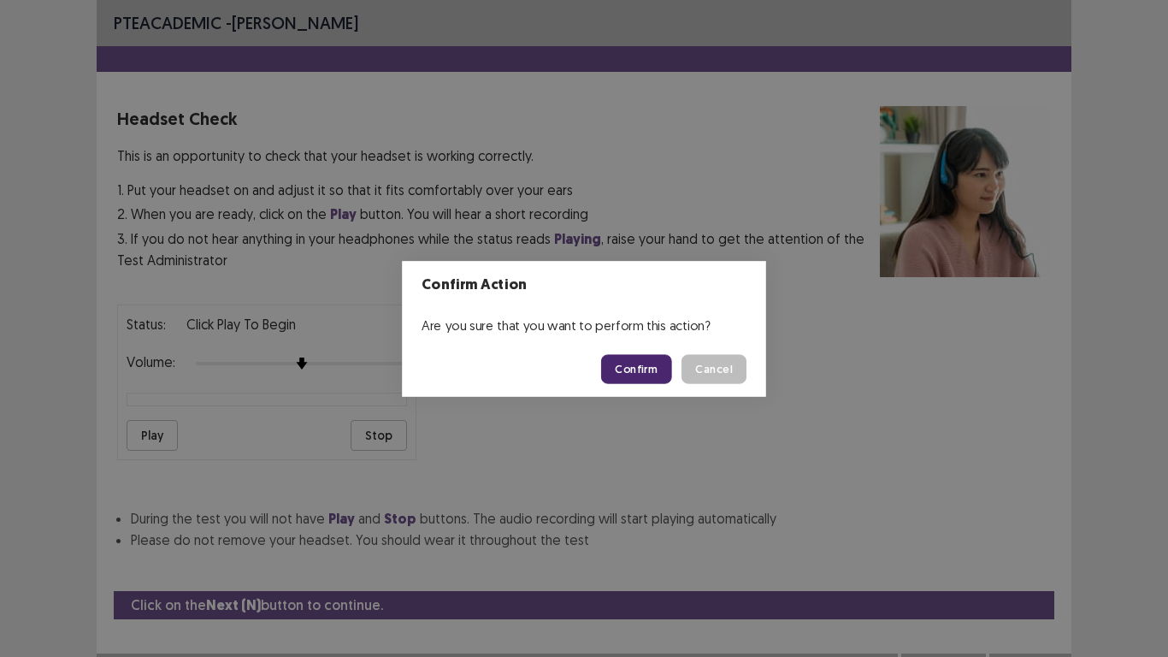
scroll to position [31, 0]
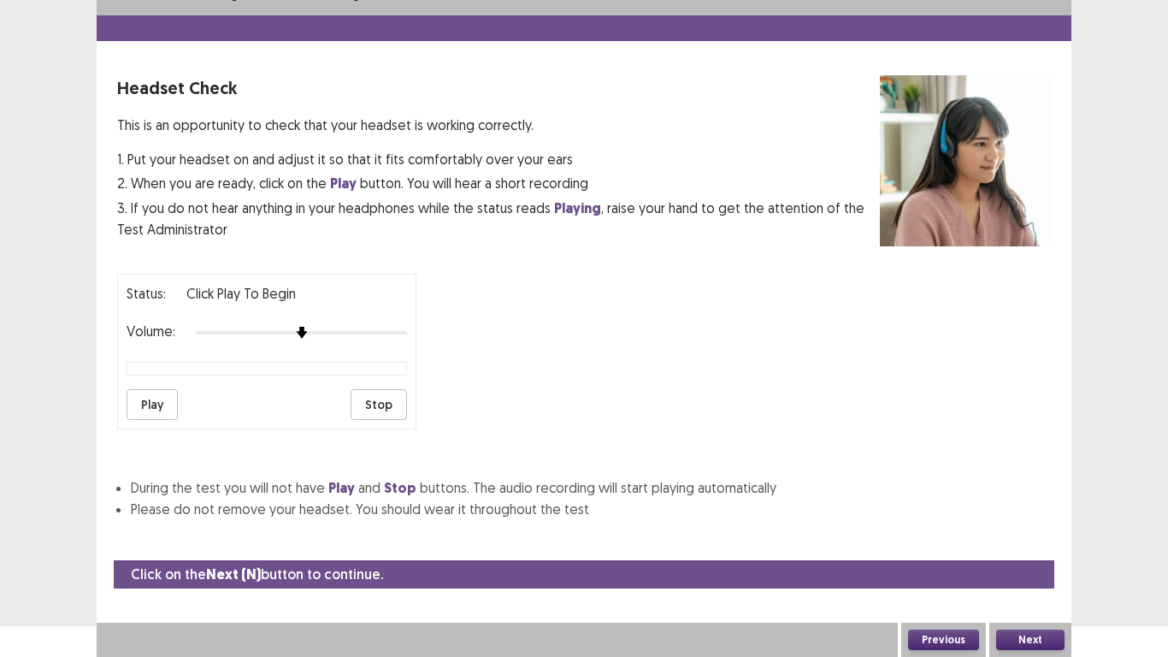
click at [937, 638] on button "Previous" at bounding box center [943, 640] width 71 height 21
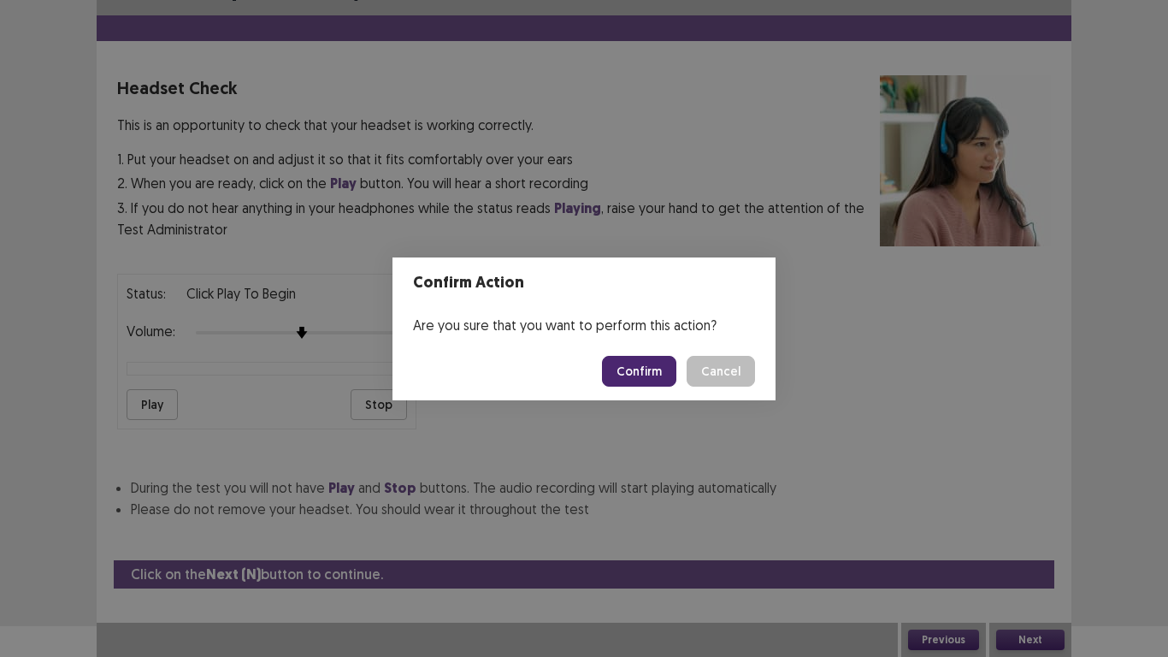
click at [636, 360] on button "Confirm" at bounding box center [639, 371] width 74 height 31
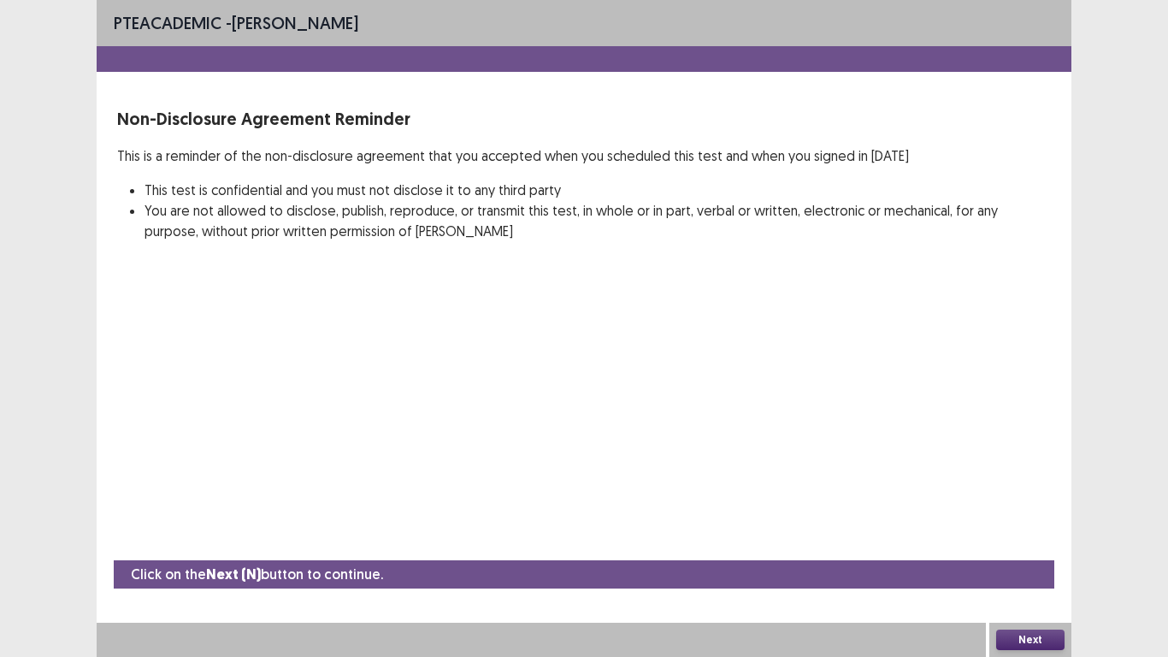
scroll to position [0, 0]
click at [36, 387] on div "PTE academic - [PERSON_NAME] Non-Disclosure Agreement Reminder This is a remind…" at bounding box center [584, 328] width 1168 height 657
click at [63, 376] on div "PTE academic - [PERSON_NAME] Non-Disclosure Agreement Reminder This is a remind…" at bounding box center [584, 328] width 1168 height 657
click at [168, 571] on p "Click on the Next (N) button to continue." at bounding box center [257, 574] width 252 height 21
click at [1016, 637] on button "Next" at bounding box center [1030, 640] width 68 height 21
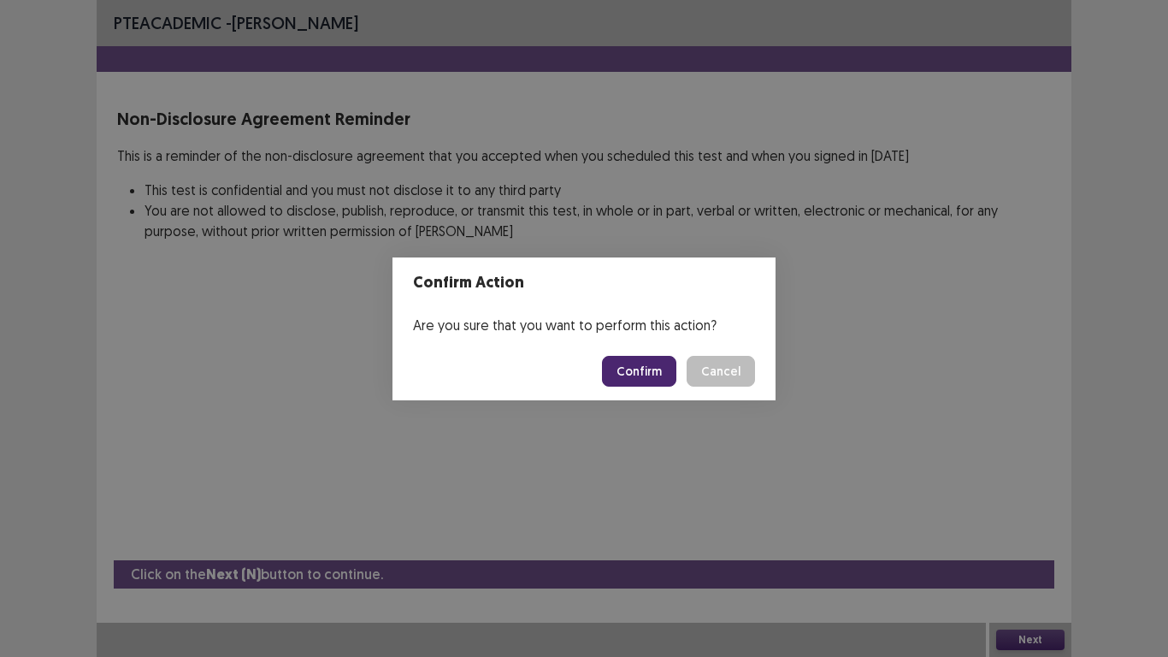
click at [713, 370] on button "Cancel" at bounding box center [721, 371] width 68 height 31
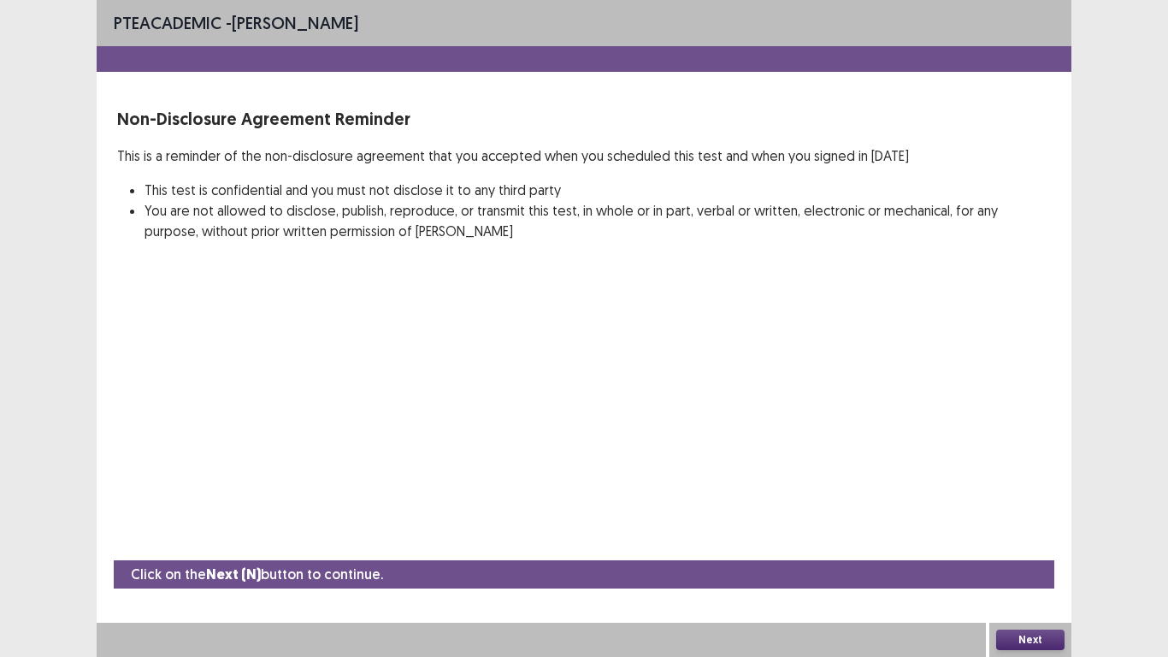
click at [1033, 639] on button "Next" at bounding box center [1030, 640] width 68 height 21
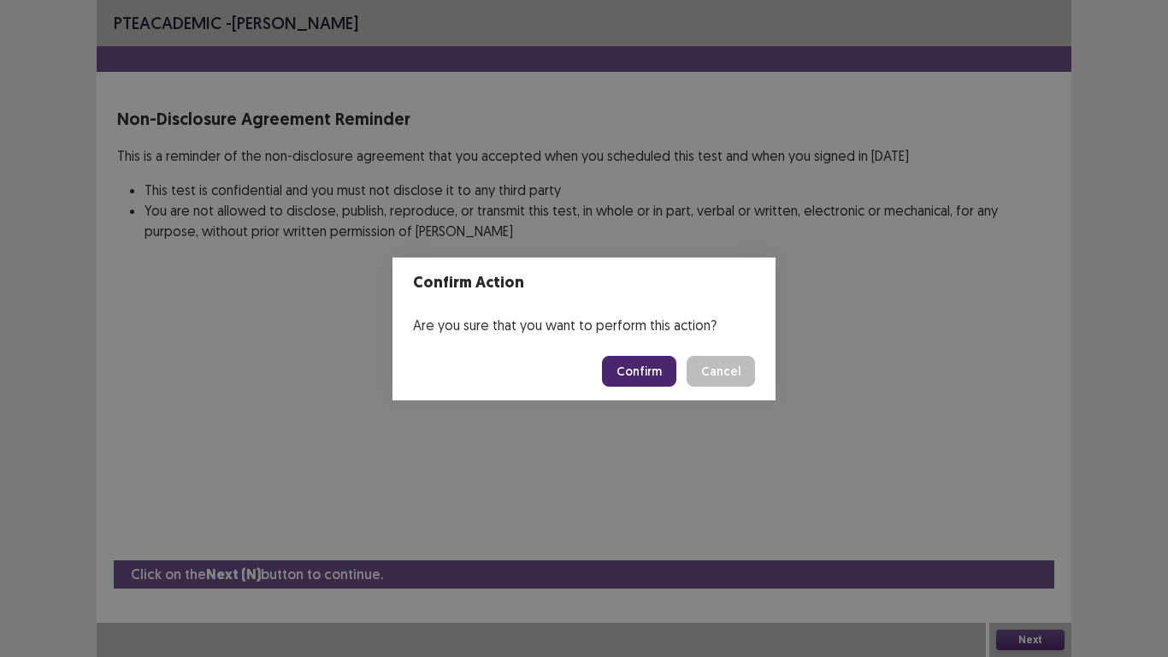
click at [628, 365] on button "Confirm" at bounding box center [639, 371] width 74 height 31
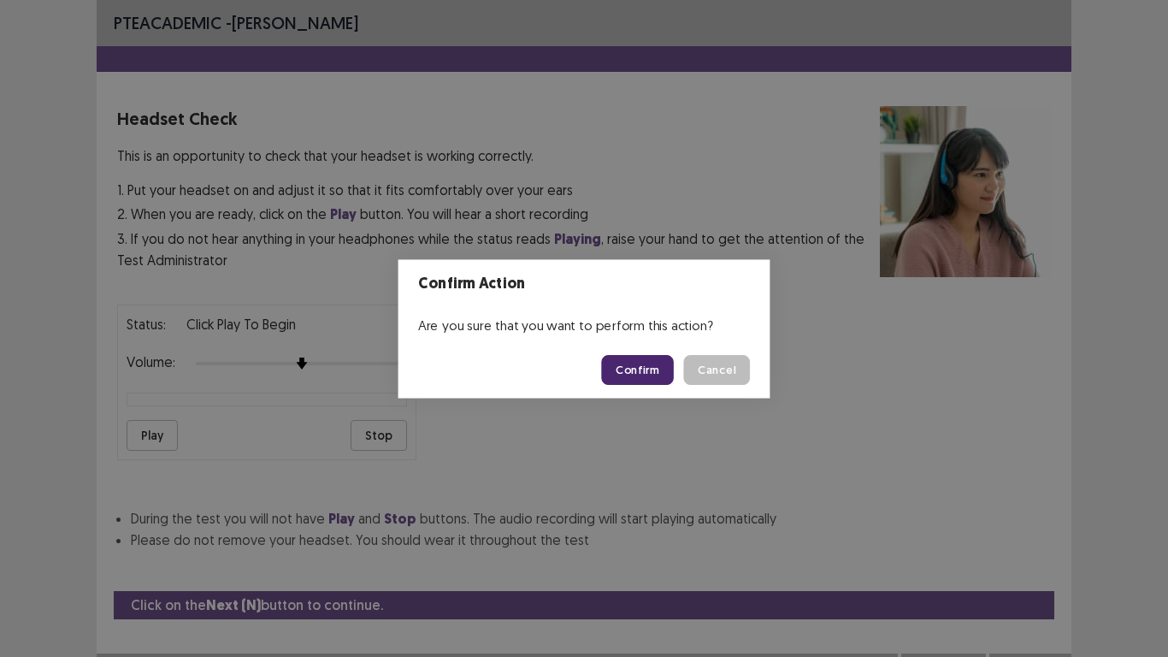
scroll to position [31, 0]
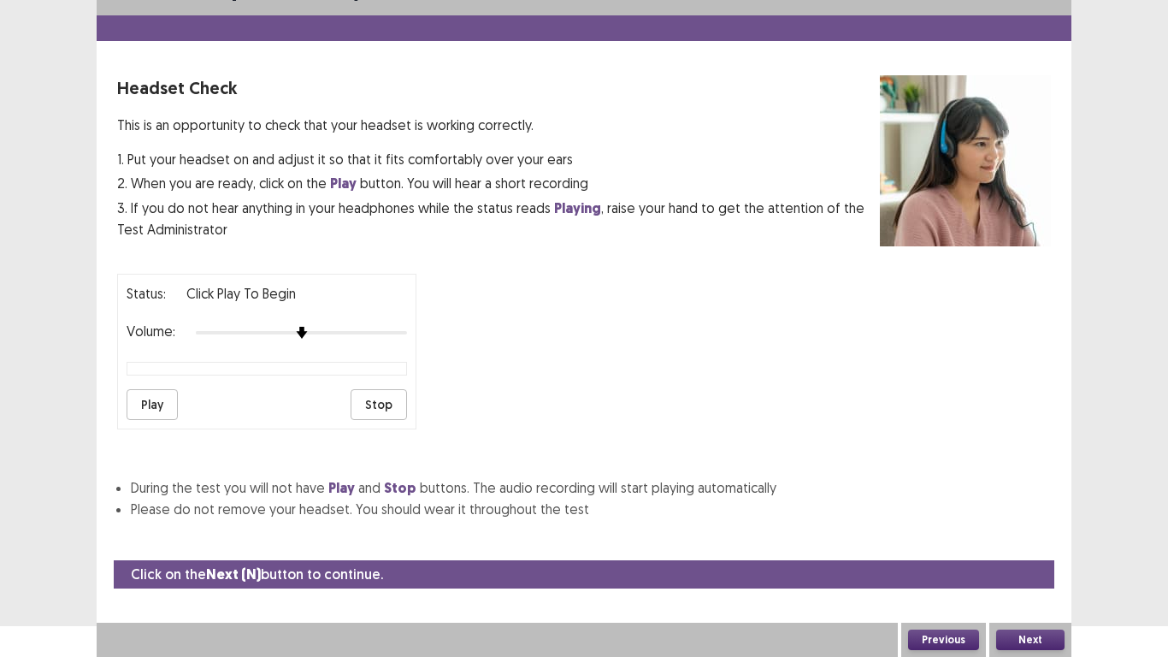
click at [961, 639] on button "Previous" at bounding box center [943, 640] width 71 height 21
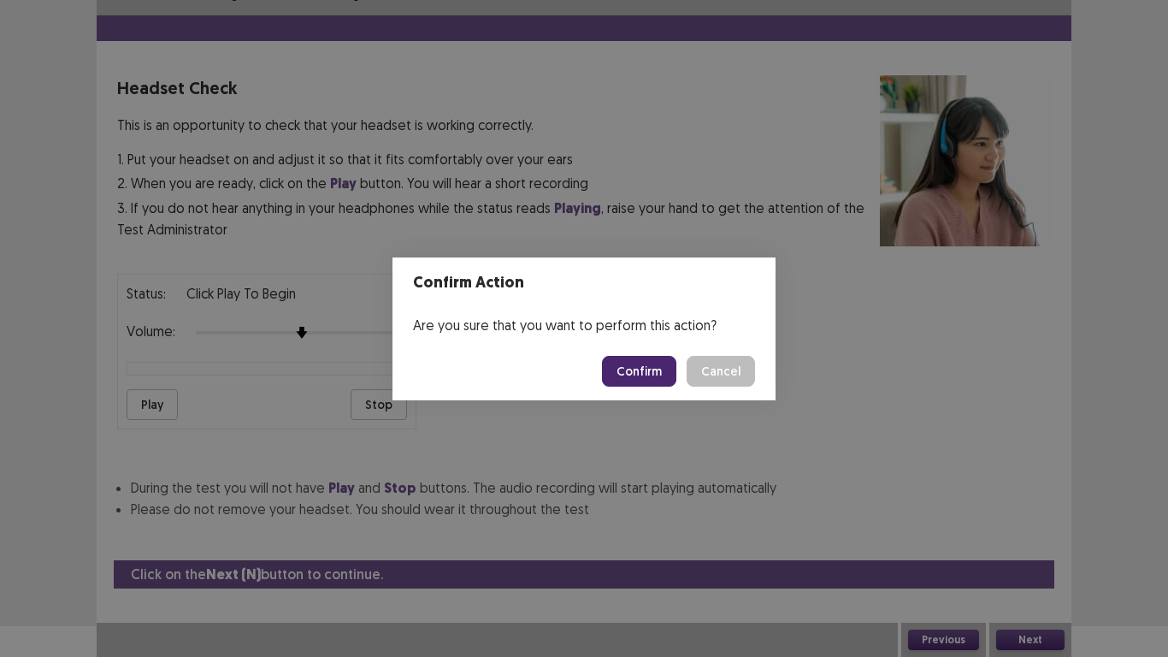
click at [647, 356] on button "Confirm" at bounding box center [639, 371] width 74 height 31
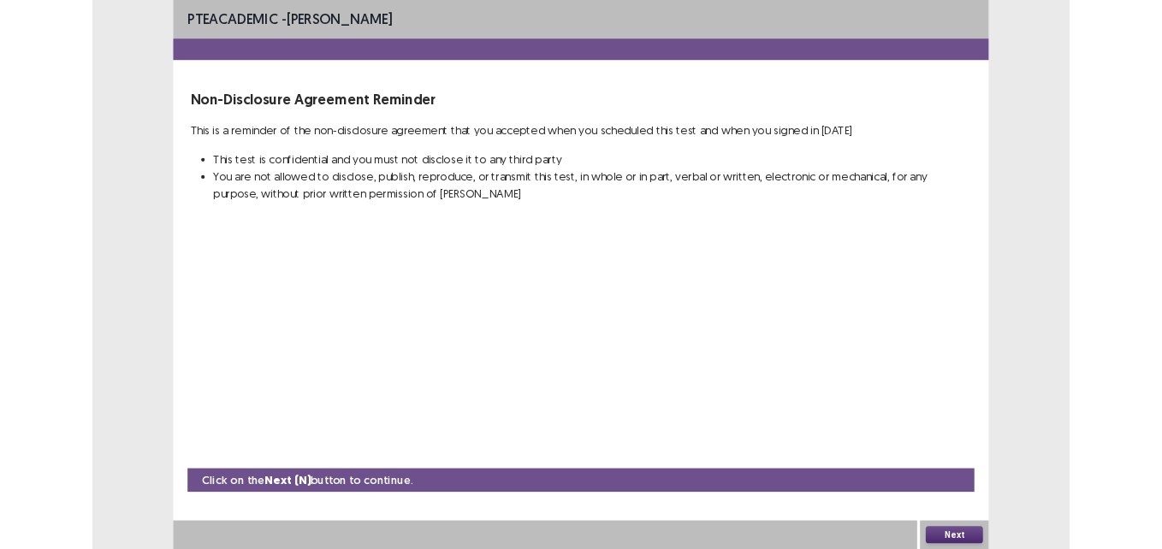
scroll to position [0, 0]
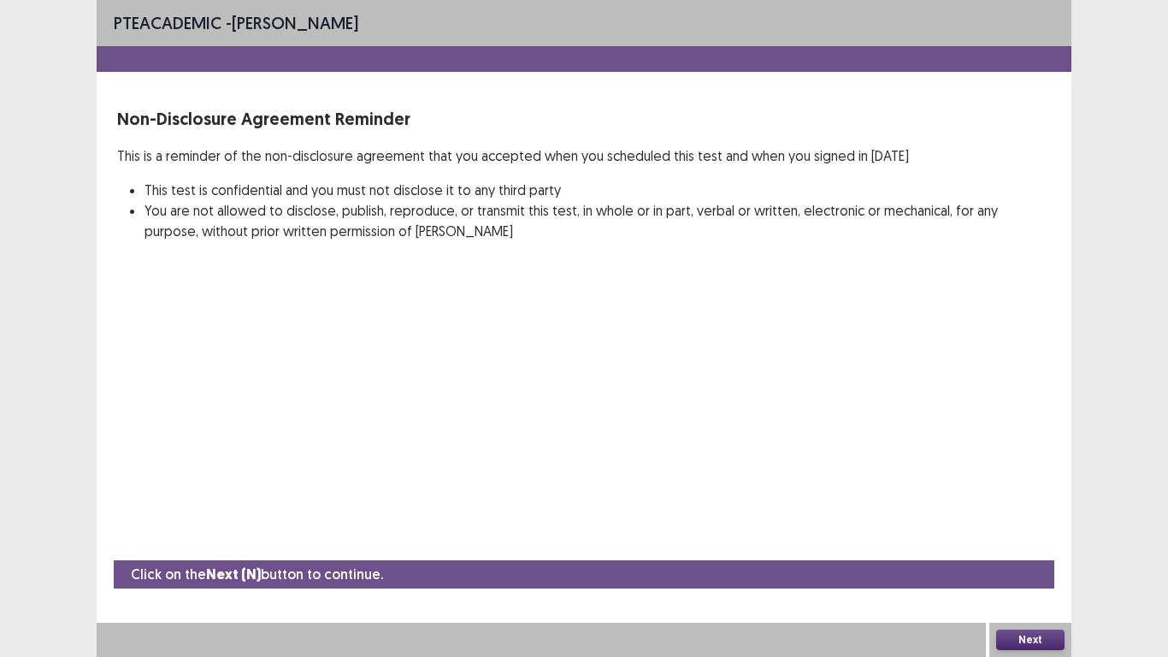
click at [623, 48] on div at bounding box center [584, 59] width 975 height 26
